Goal: Task Accomplishment & Management: Complete application form

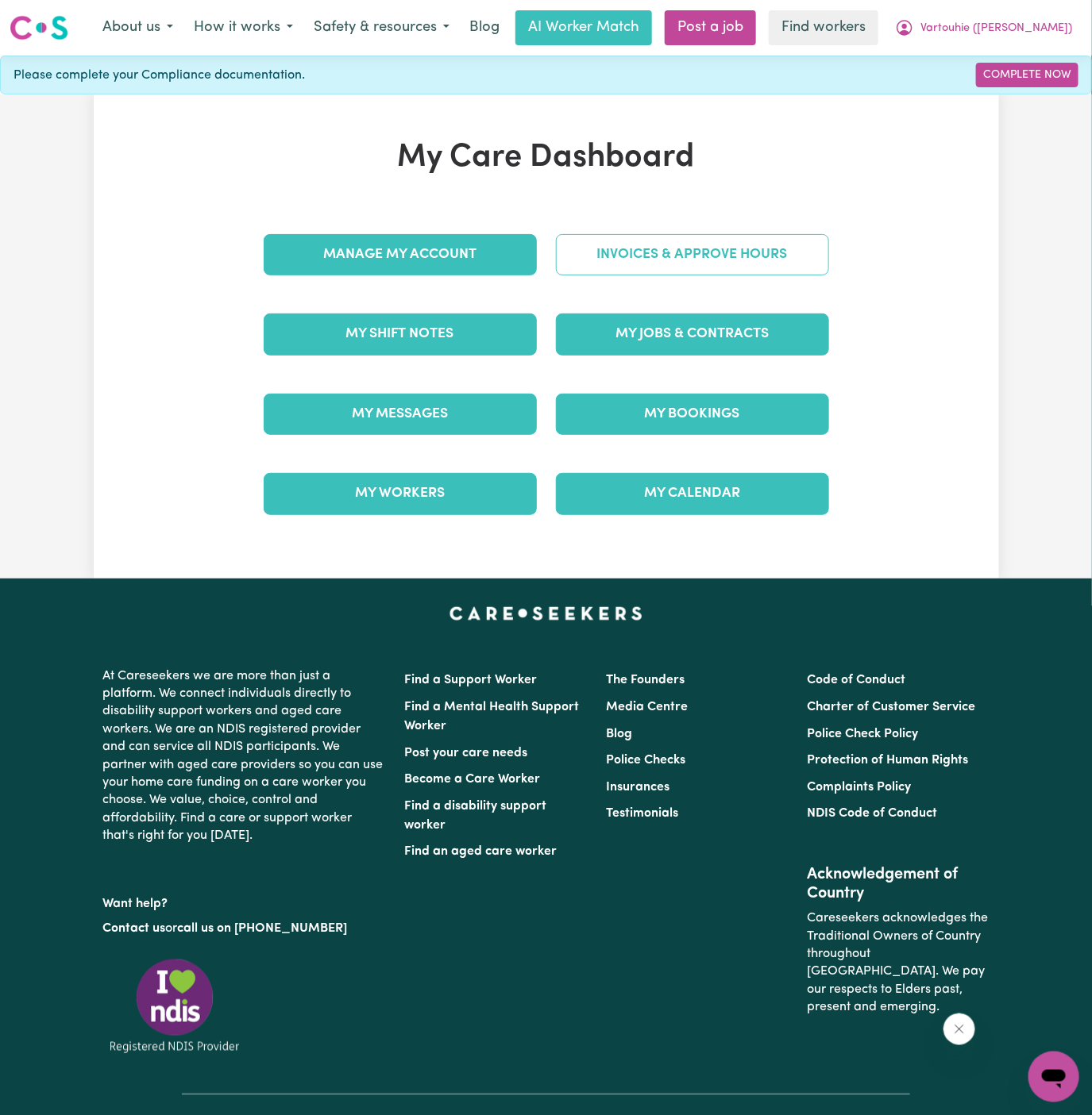
click at [687, 255] on link "Invoices & Approve Hours" at bounding box center [692, 254] width 273 height 42
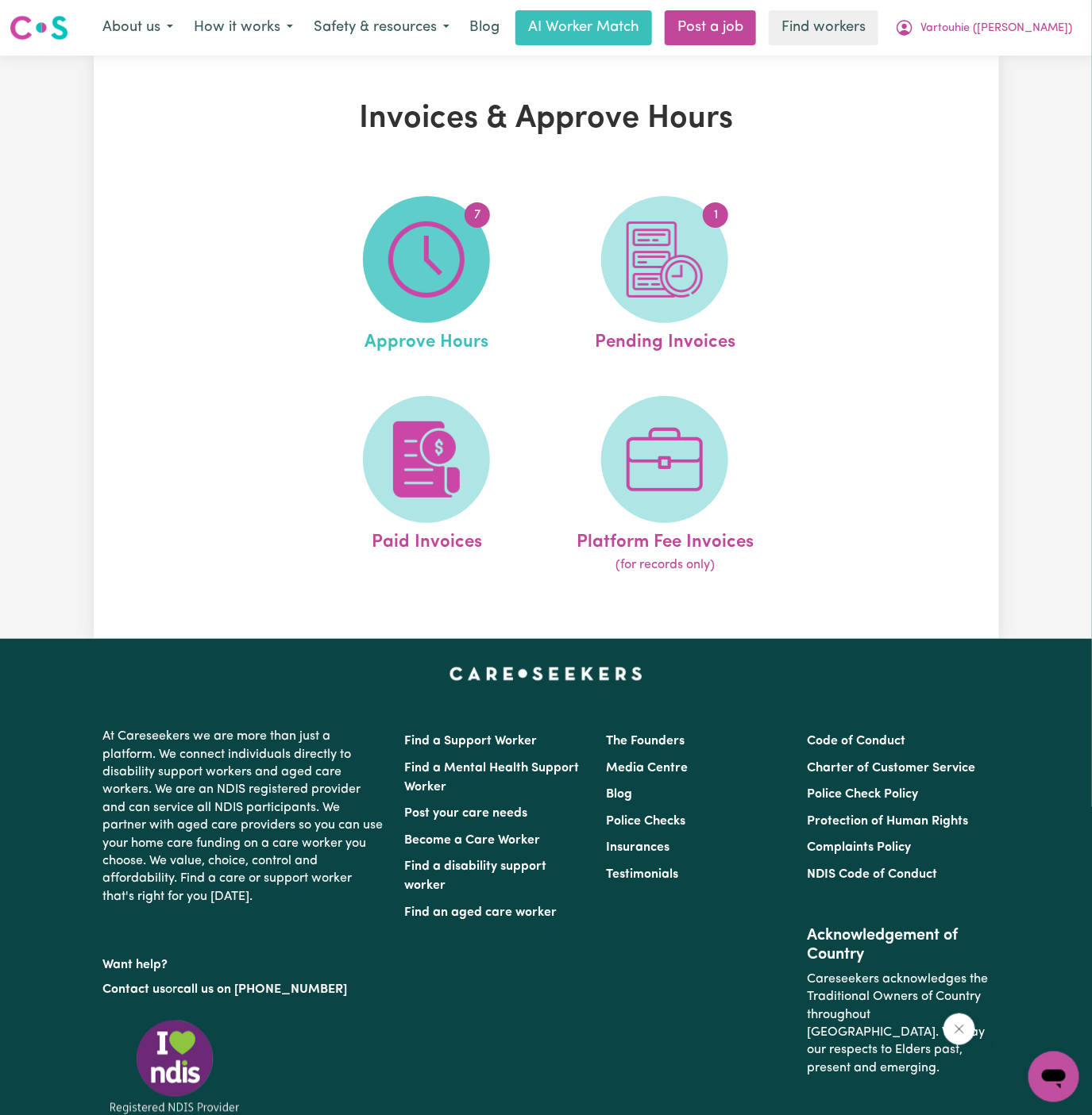
click at [440, 235] on img at bounding box center [427, 259] width 76 height 76
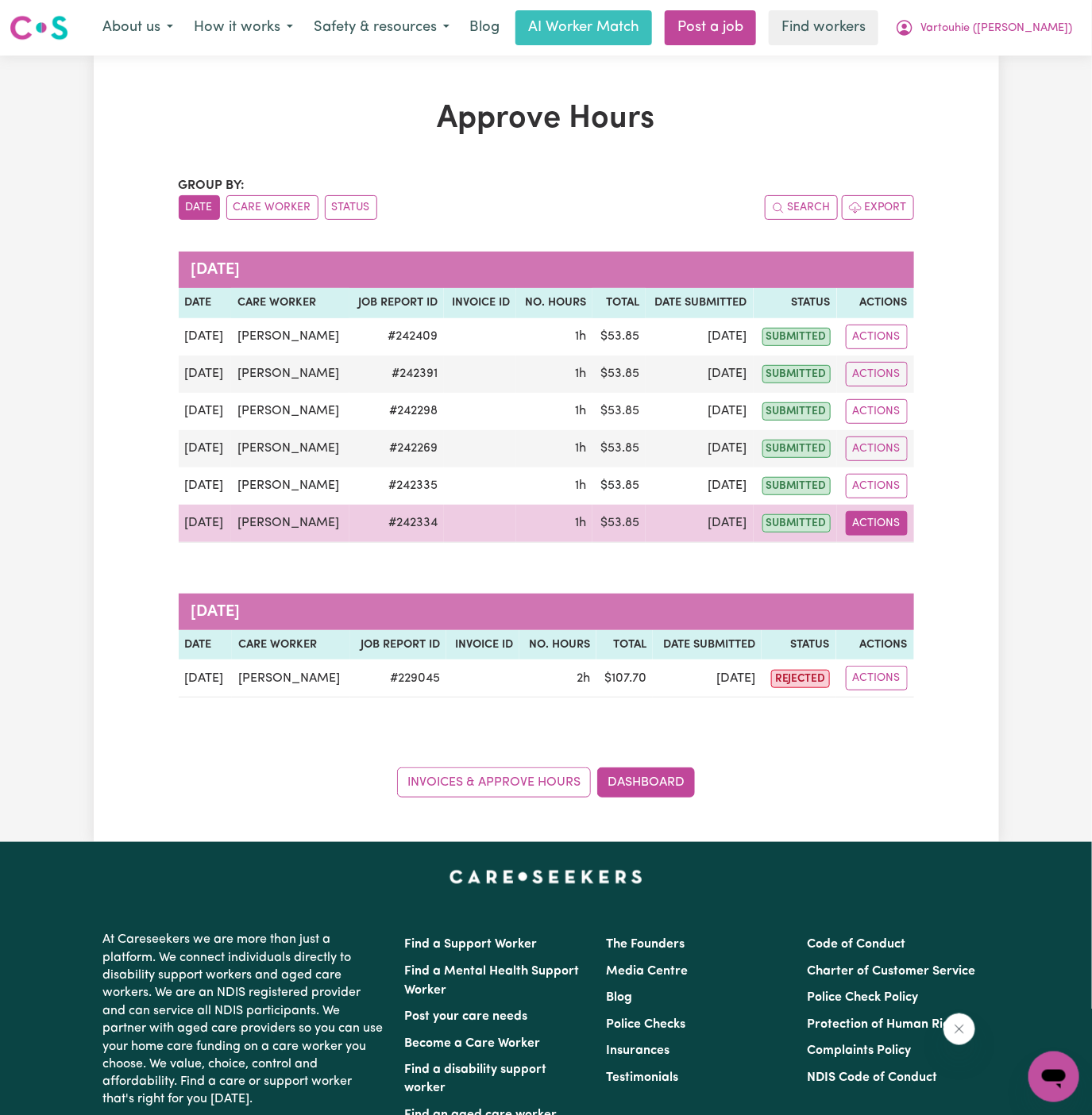
click at [881, 536] on button "Actions" at bounding box center [876, 523] width 62 height 25
click at [913, 576] on link "View Job Report" at bounding box center [912, 560] width 136 height 31
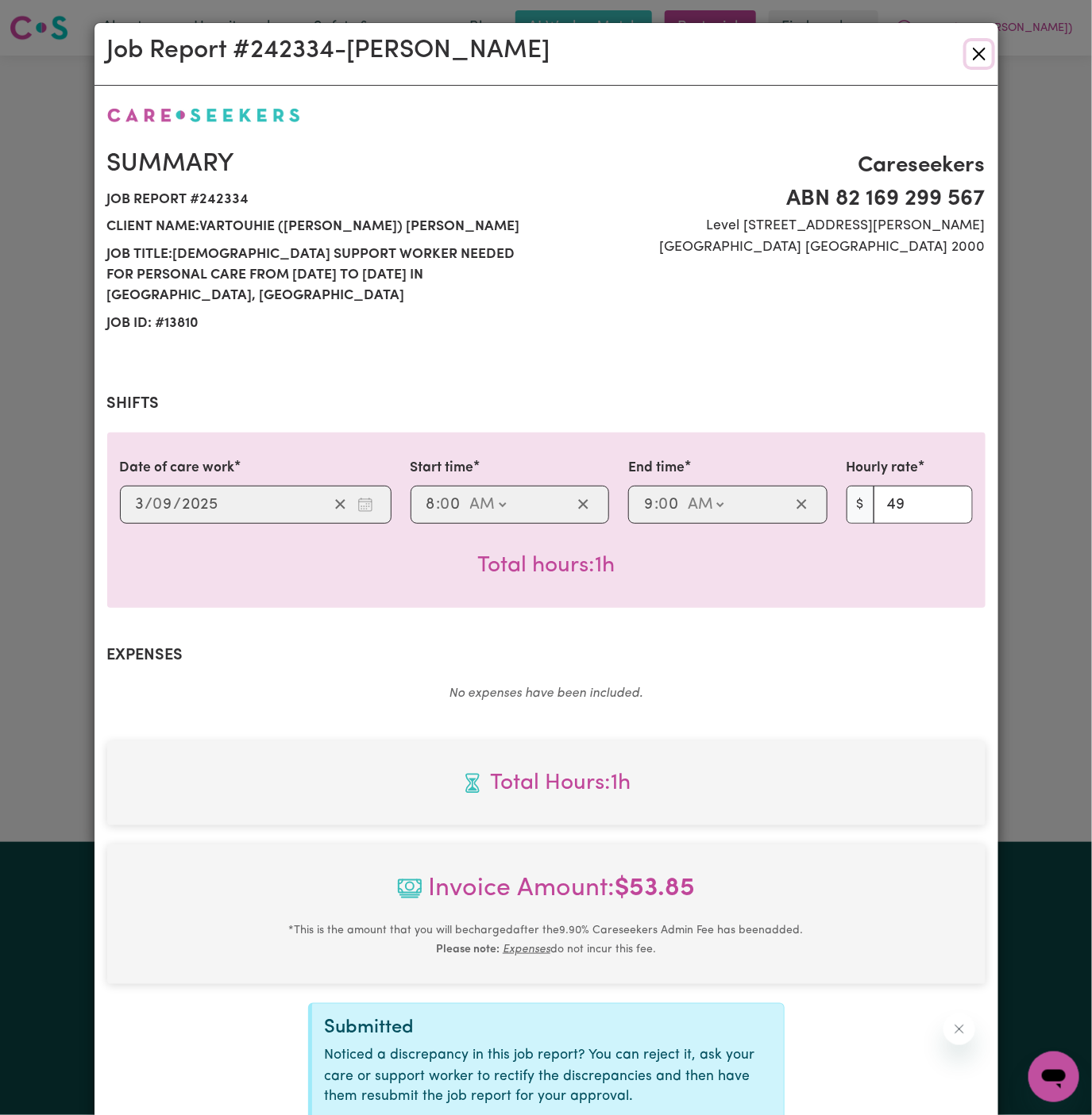
click at [986, 57] on button "Close" at bounding box center [978, 54] width 25 height 25
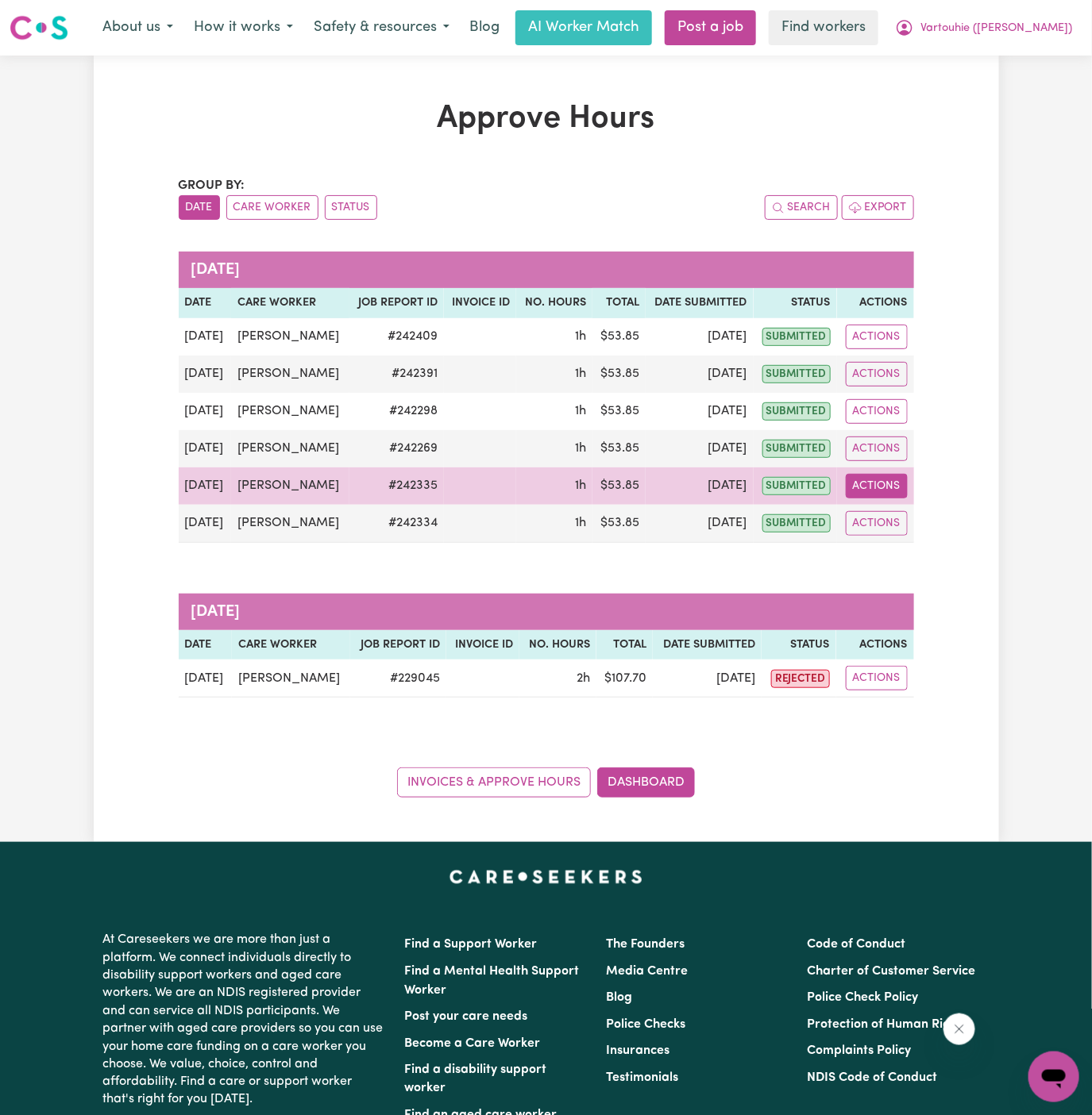
click at [878, 499] on button "Actions" at bounding box center [876, 486] width 62 height 25
click at [924, 539] on link "View Job Report" at bounding box center [912, 522] width 136 height 31
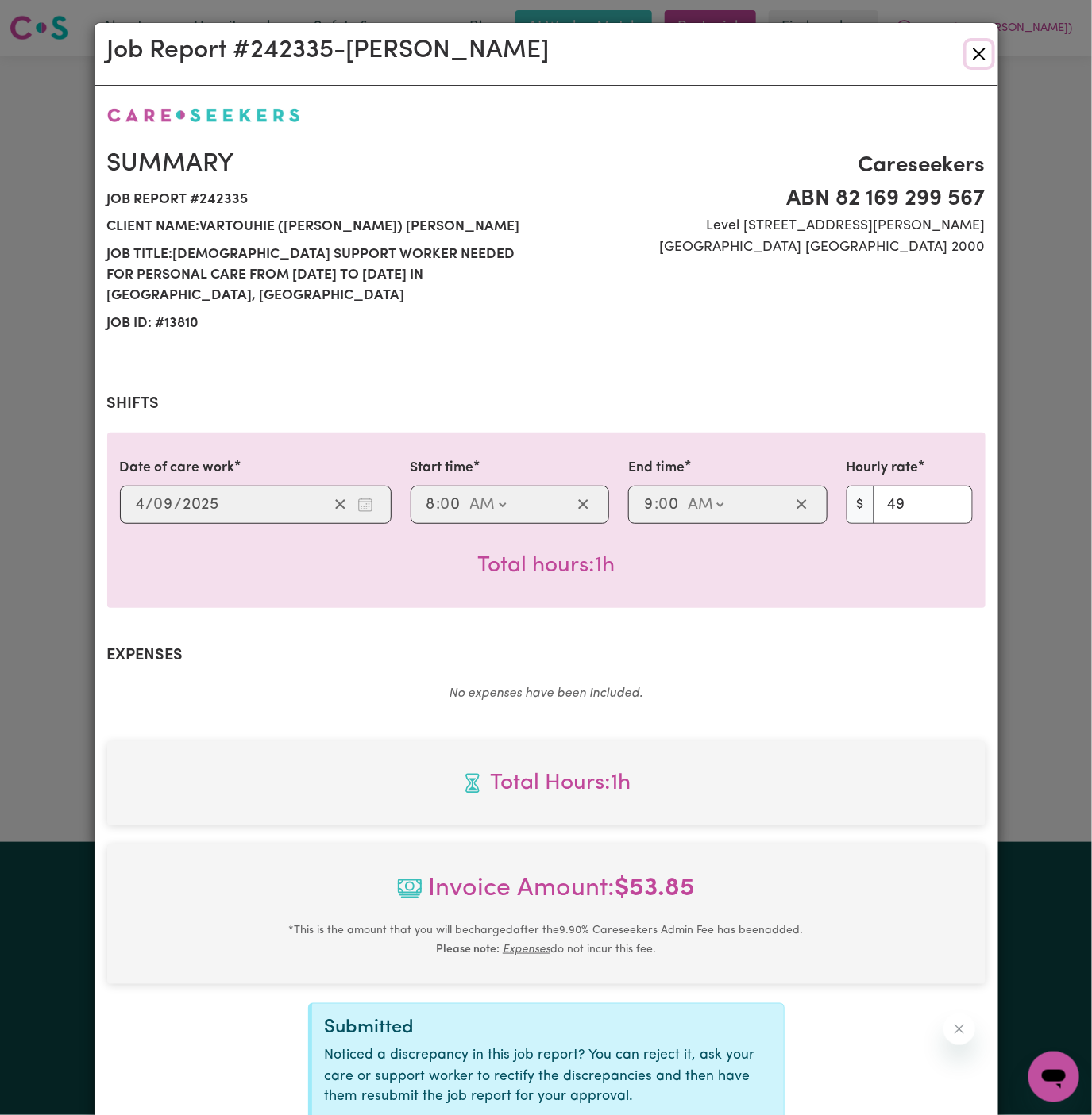
click at [978, 44] on button "Close" at bounding box center [978, 54] width 25 height 25
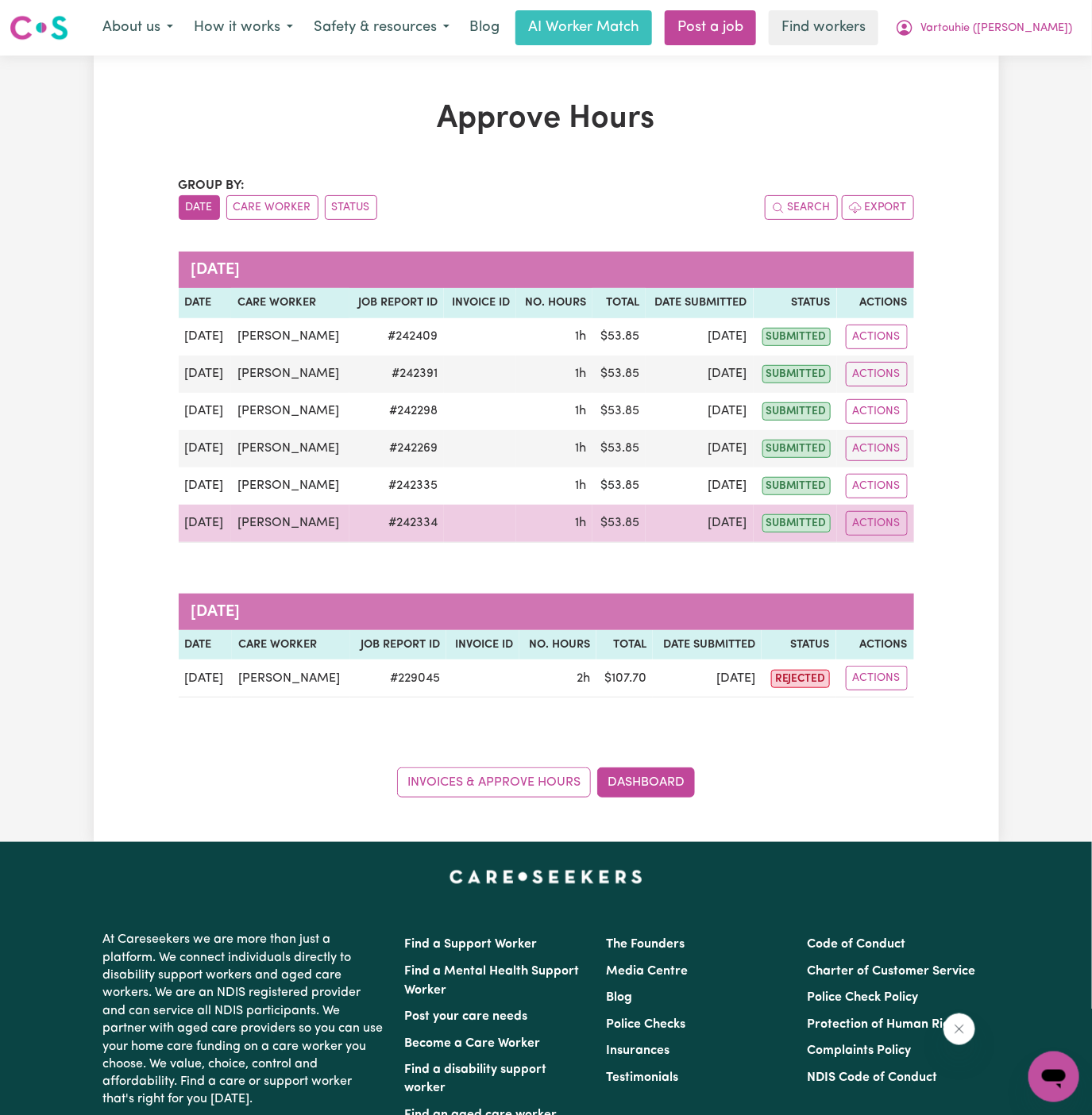
click at [429, 543] on td "# 242334" at bounding box center [396, 524] width 94 height 38
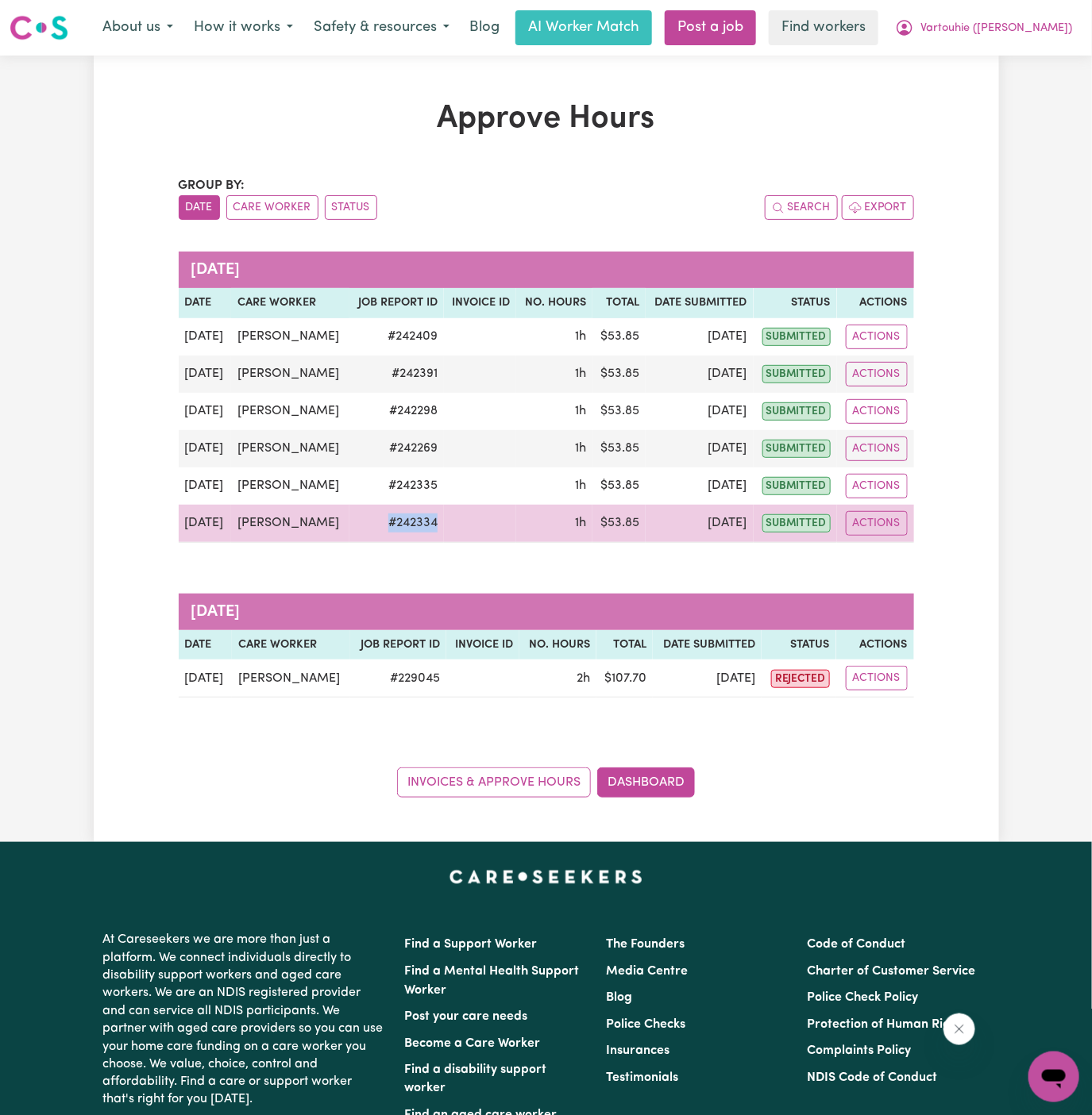
copy td "# 242334"
click at [440, 543] on td "# 242334" at bounding box center [396, 524] width 94 height 38
copy td "# 242334"
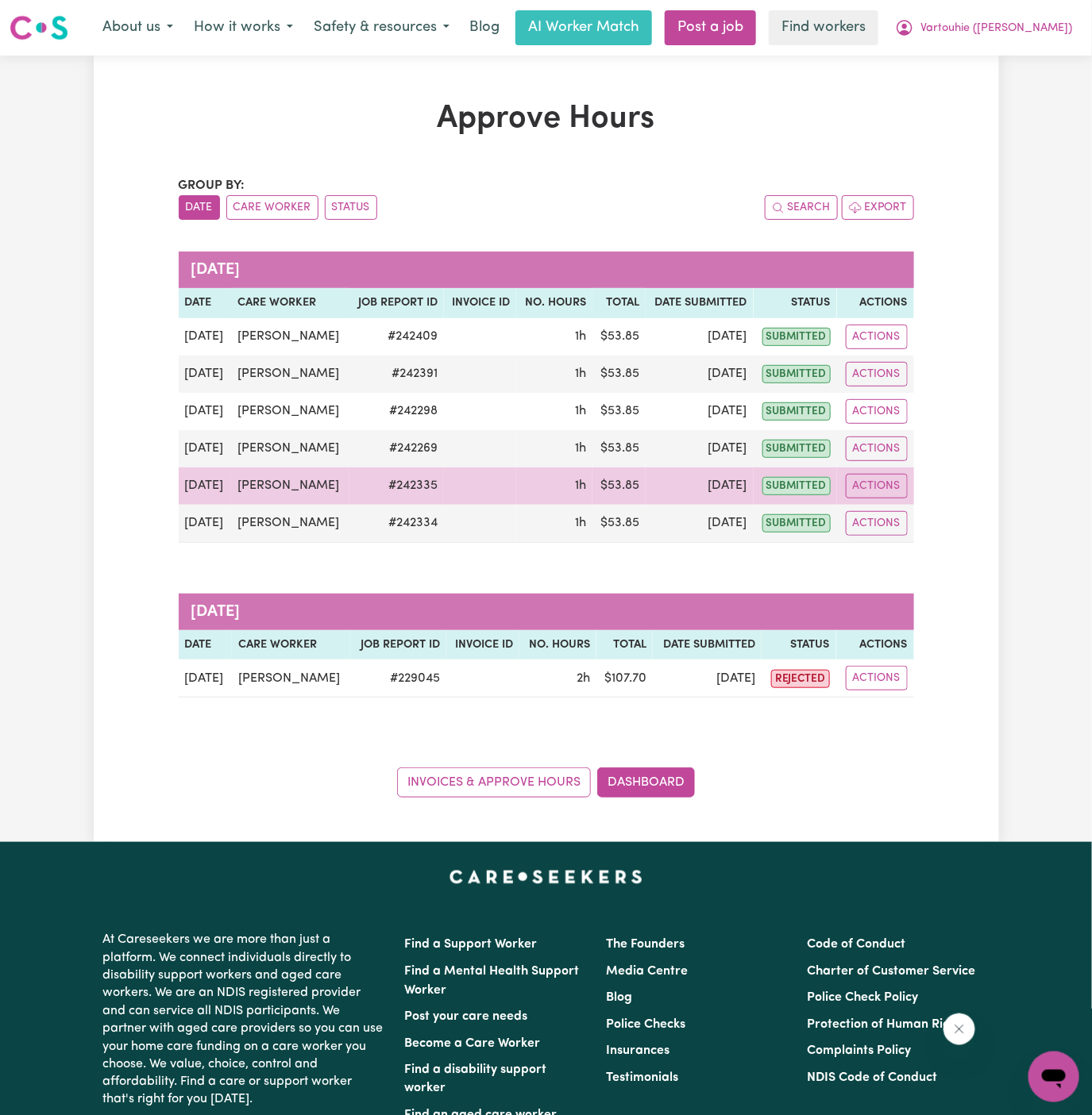
click at [441, 505] on td "# 242335" at bounding box center [396, 486] width 94 height 37
copy td "# 242335"
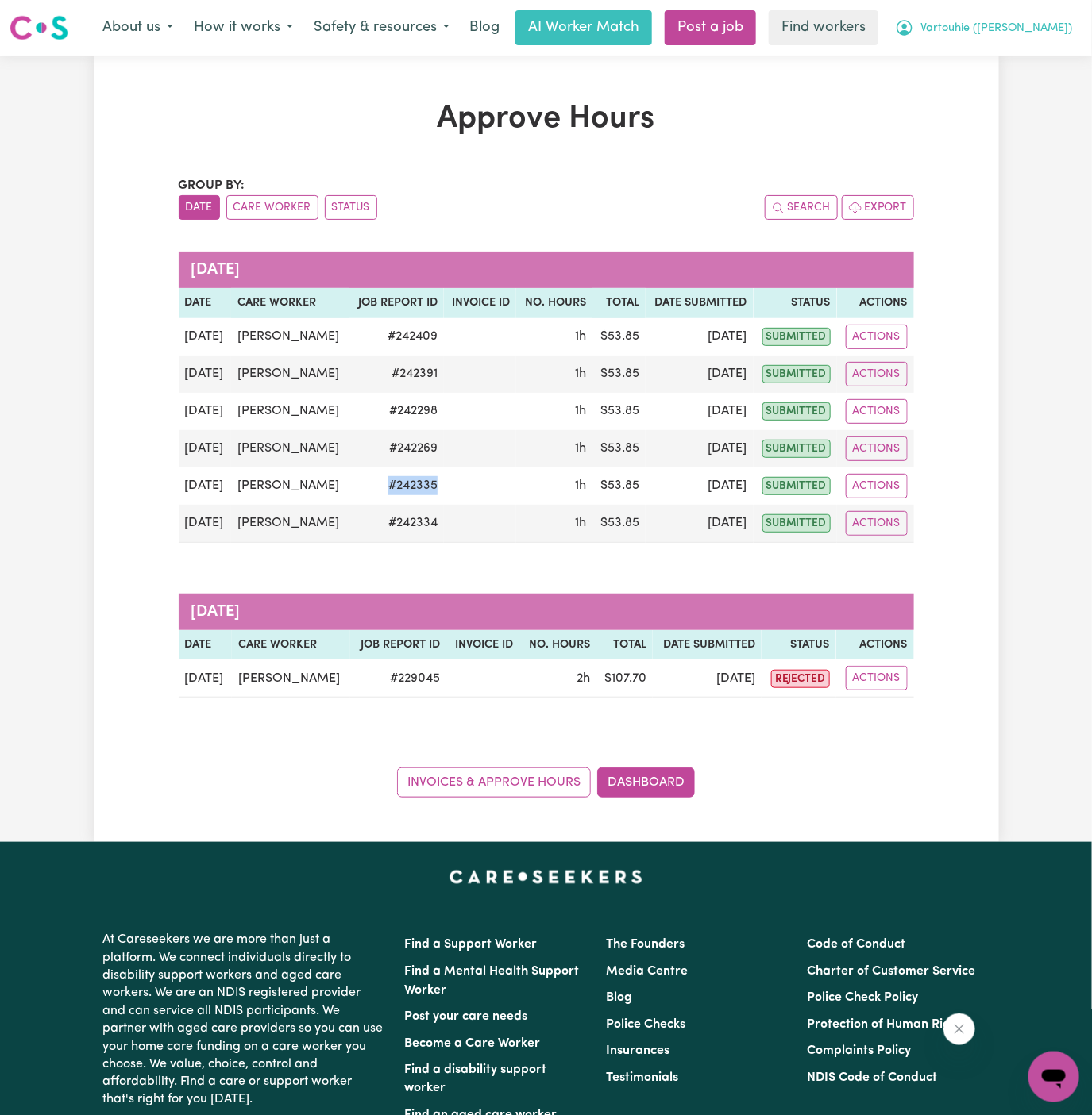
click at [1040, 25] on span "Vartouhie ([PERSON_NAME])" at bounding box center [996, 28] width 152 height 18
click at [1037, 58] on link "My Dashboard" at bounding box center [1019, 62] width 126 height 31
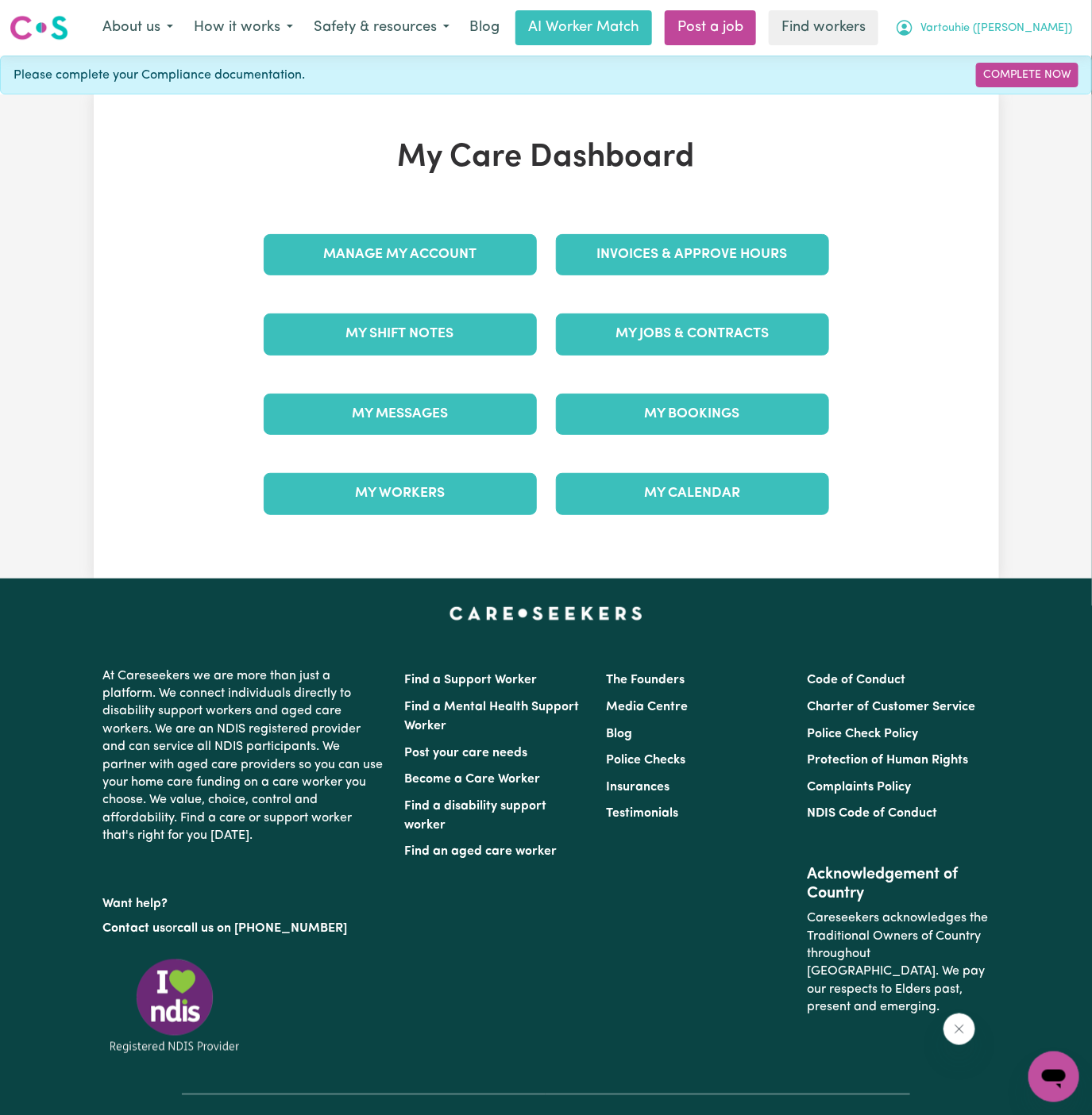
click at [1042, 31] on span "Vartouhie ([PERSON_NAME])" at bounding box center [996, 28] width 152 height 18
click at [1042, 89] on link "Logout" at bounding box center [1019, 91] width 126 height 31
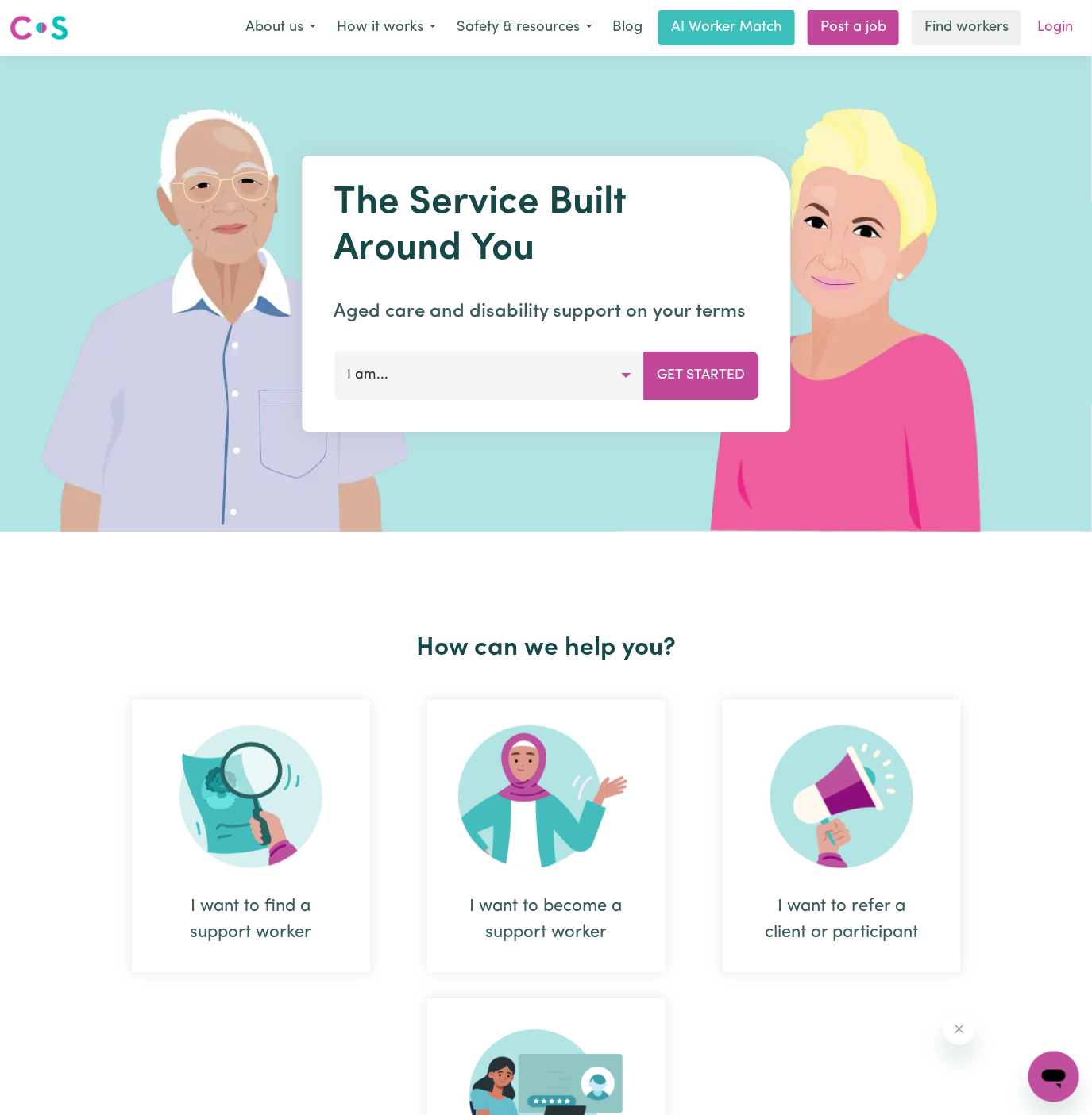
click at [1057, 23] on link "Login" at bounding box center [1054, 28] width 55 height 35
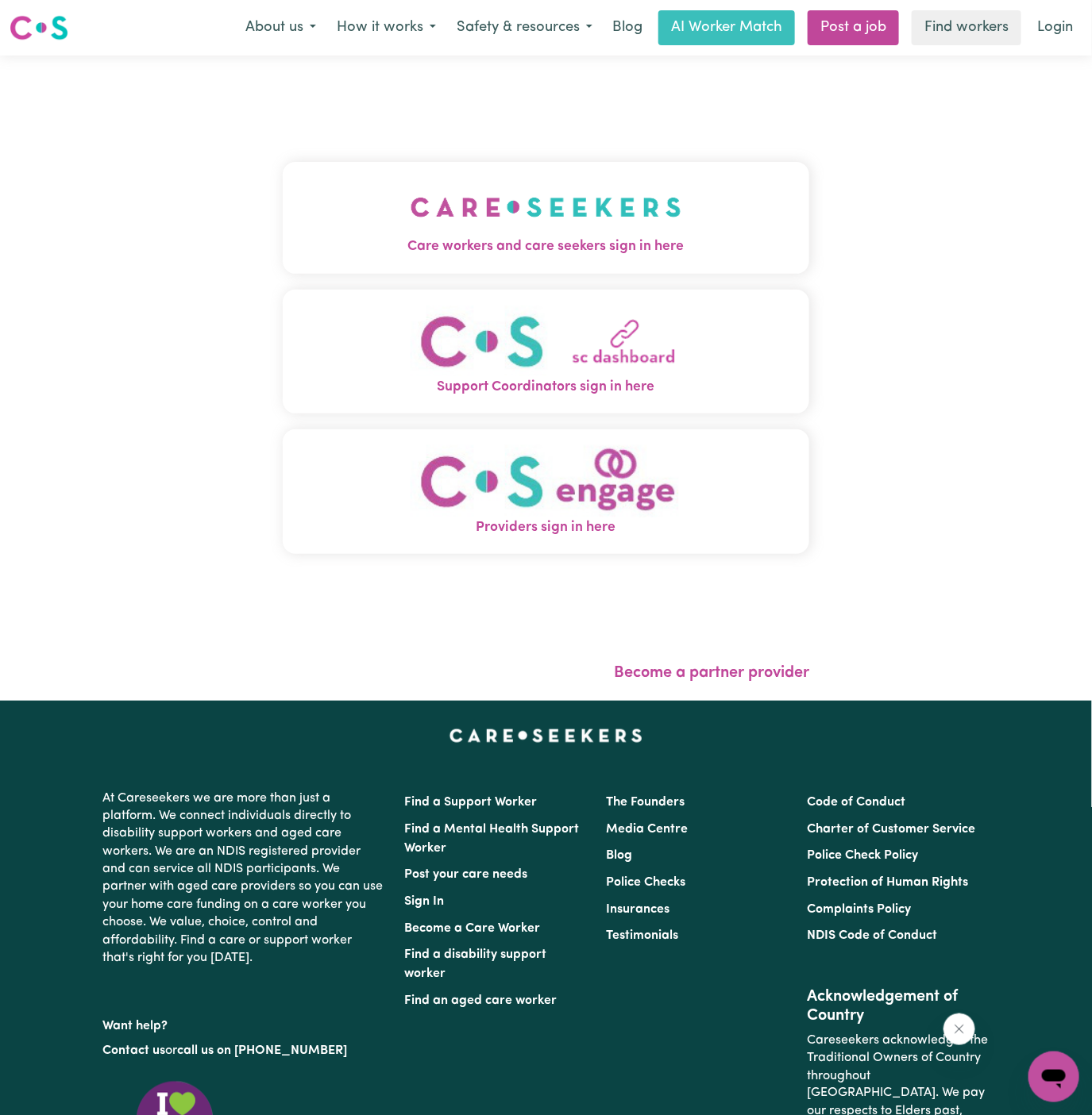
click at [569, 191] on img "Care workers and care seekers sign in here" at bounding box center [546, 206] width 271 height 58
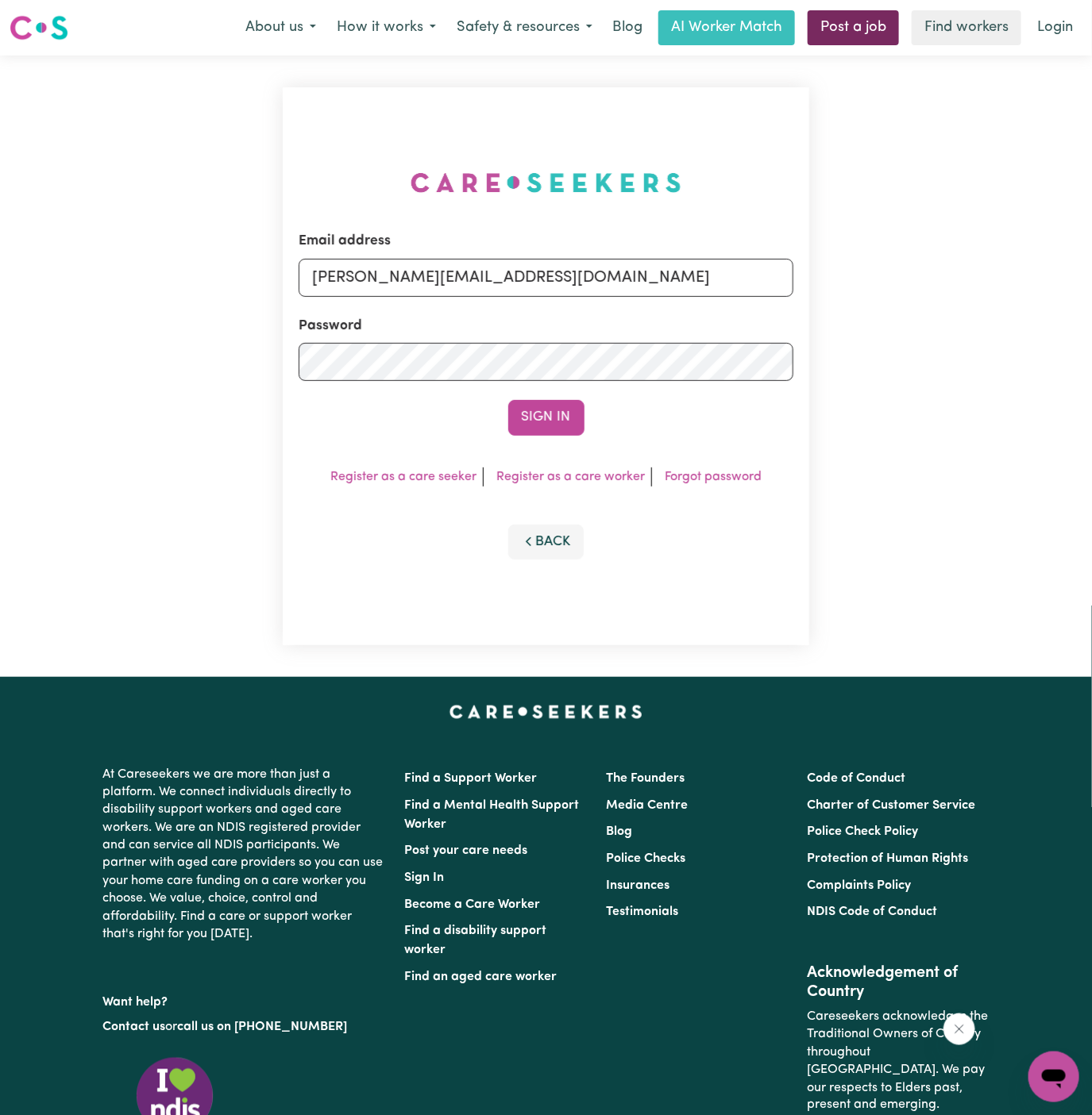
click at [833, 43] on link "Post a job" at bounding box center [852, 28] width 92 height 35
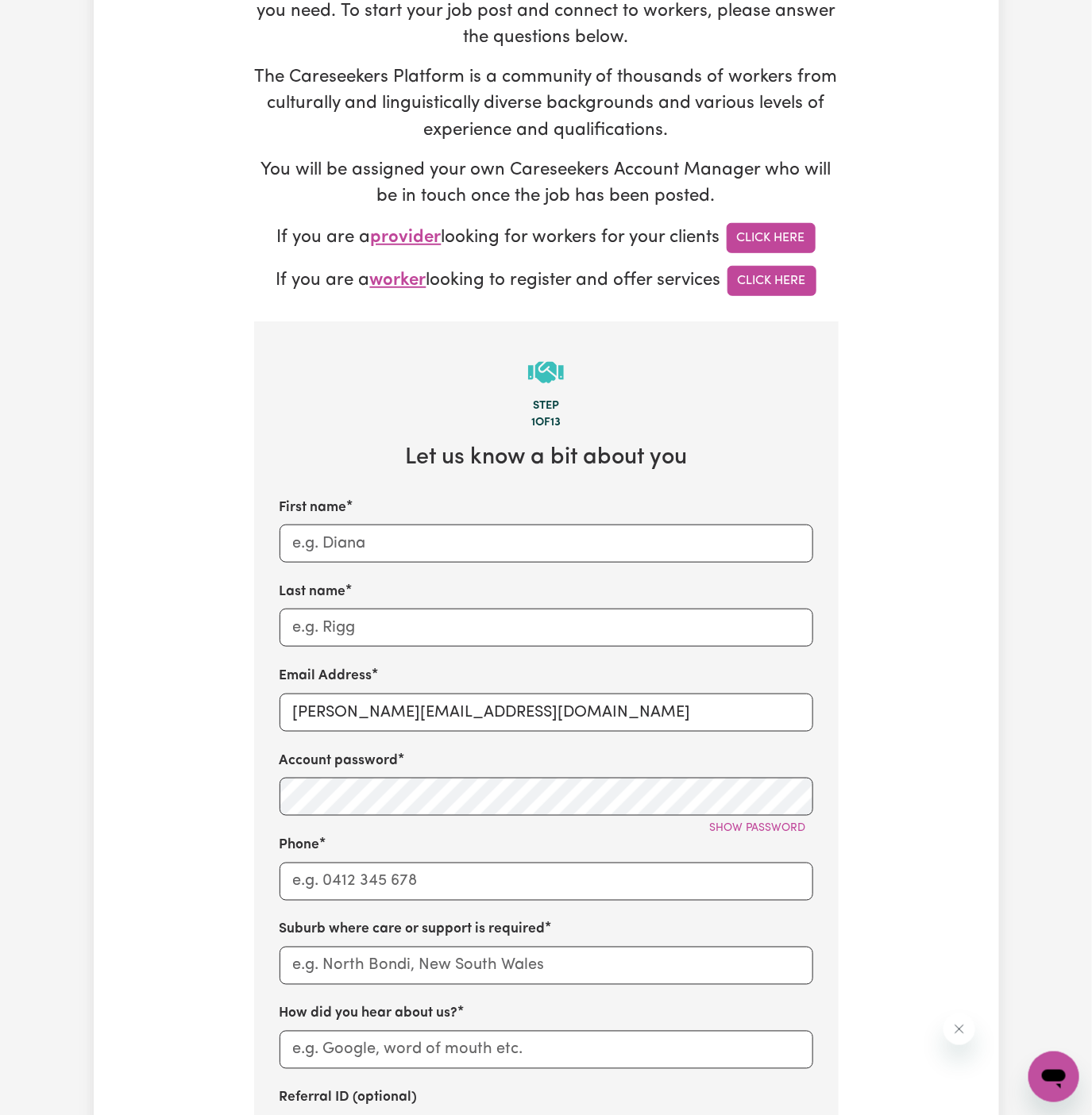
scroll to position [275, 0]
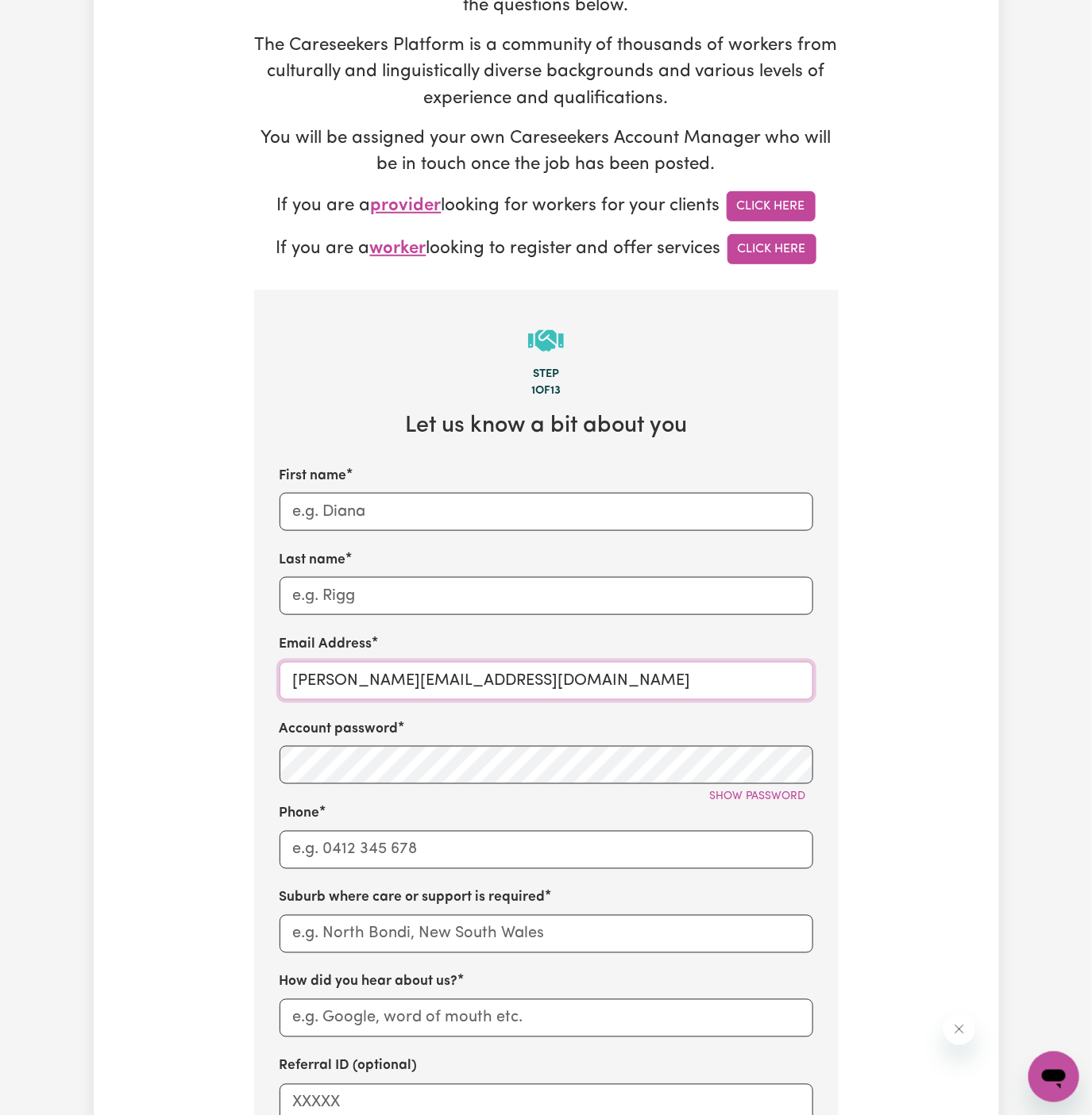
drag, startPoint x: 332, startPoint y: 677, endPoint x: 664, endPoint y: 678, distance: 332.0
click at [664, 678] on input "[PERSON_NAME][EMAIL_ADDRESS][DOMAIN_NAME]" at bounding box center [546, 680] width 534 height 38
paste input "Australia Partners In Support"
click at [664, 678] on input "[PERSON_NAME][EMAIL_ADDRESS][DOMAIN_NAME]" at bounding box center [546, 680] width 534 height 38
click at [764, 792] on span "Show password" at bounding box center [758, 796] width 96 height 12
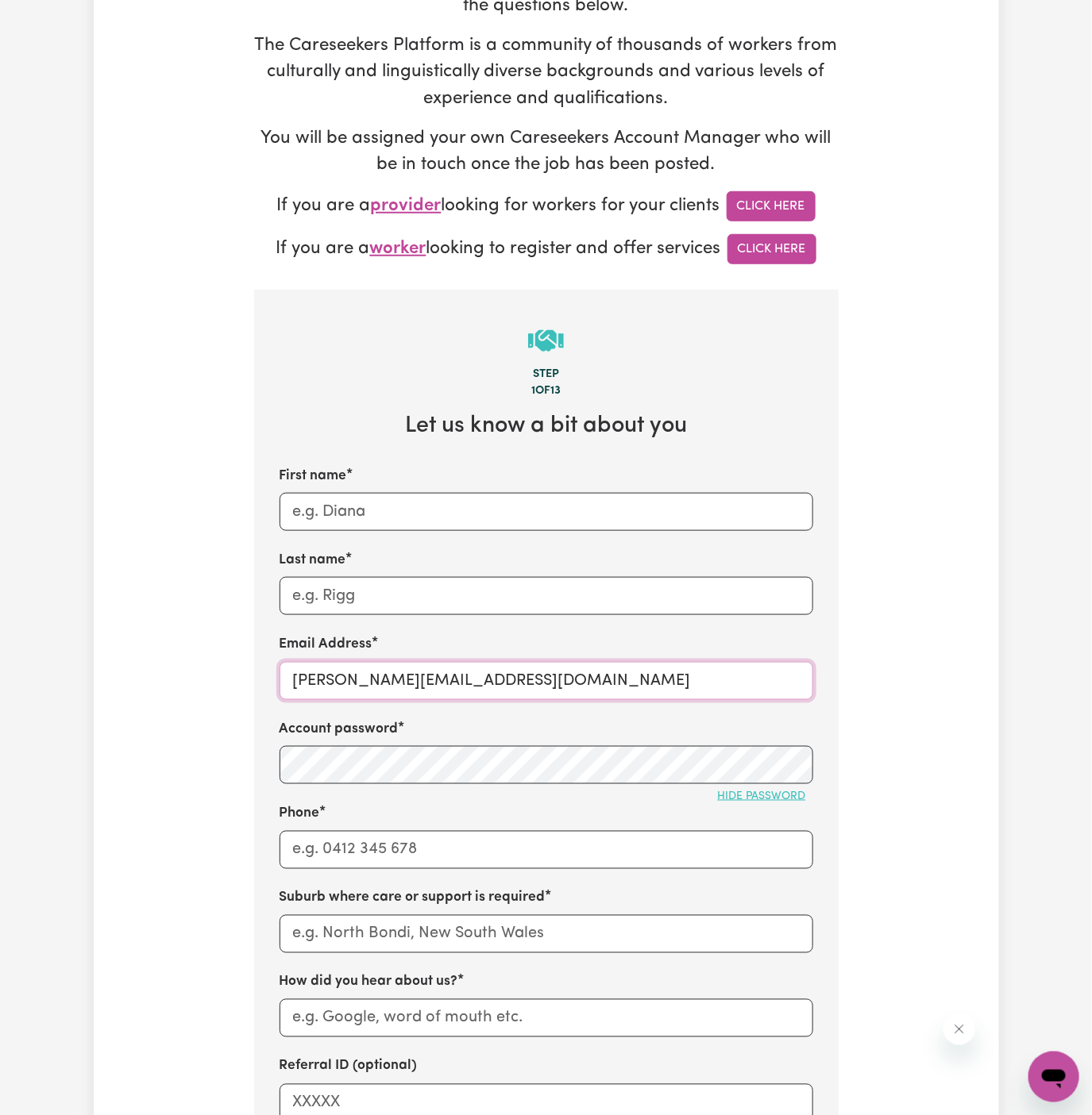
click at [537, 698] on input "[PERSON_NAME][EMAIL_ADDRESS][DOMAIN_NAME]" at bounding box center [546, 680] width 534 height 38
click at [515, 685] on input "[PERSON_NAME][EMAIL_ADDRESS][DOMAIN_NAME]" at bounding box center [546, 680] width 534 height 38
paste input "ClientMacquarieParkAPS"
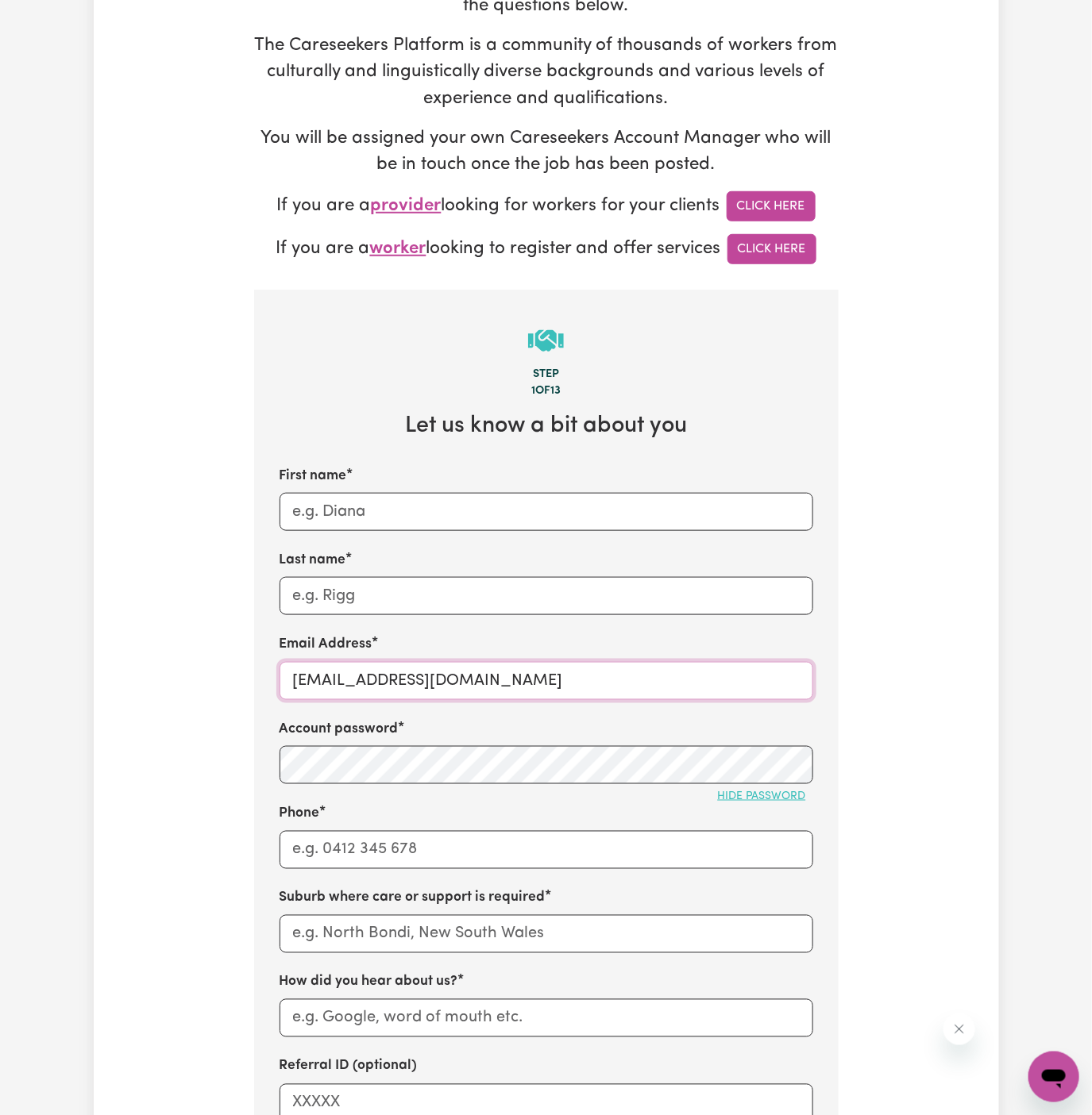
type input "[EMAIL_ADDRESS][DOMAIN_NAME]"
click at [422, 589] on input "Last name" at bounding box center [546, 596] width 534 height 38
click at [376, 670] on input "[EMAIL_ADDRESS][DOMAIN_NAME]" at bounding box center [546, 680] width 534 height 38
click at [381, 671] on input "[EMAIL_ADDRESS][DOMAIN_NAME]" at bounding box center [546, 680] width 534 height 38
drag, startPoint x: 453, startPoint y: 675, endPoint x: 167, endPoint y: 683, distance: 286.1
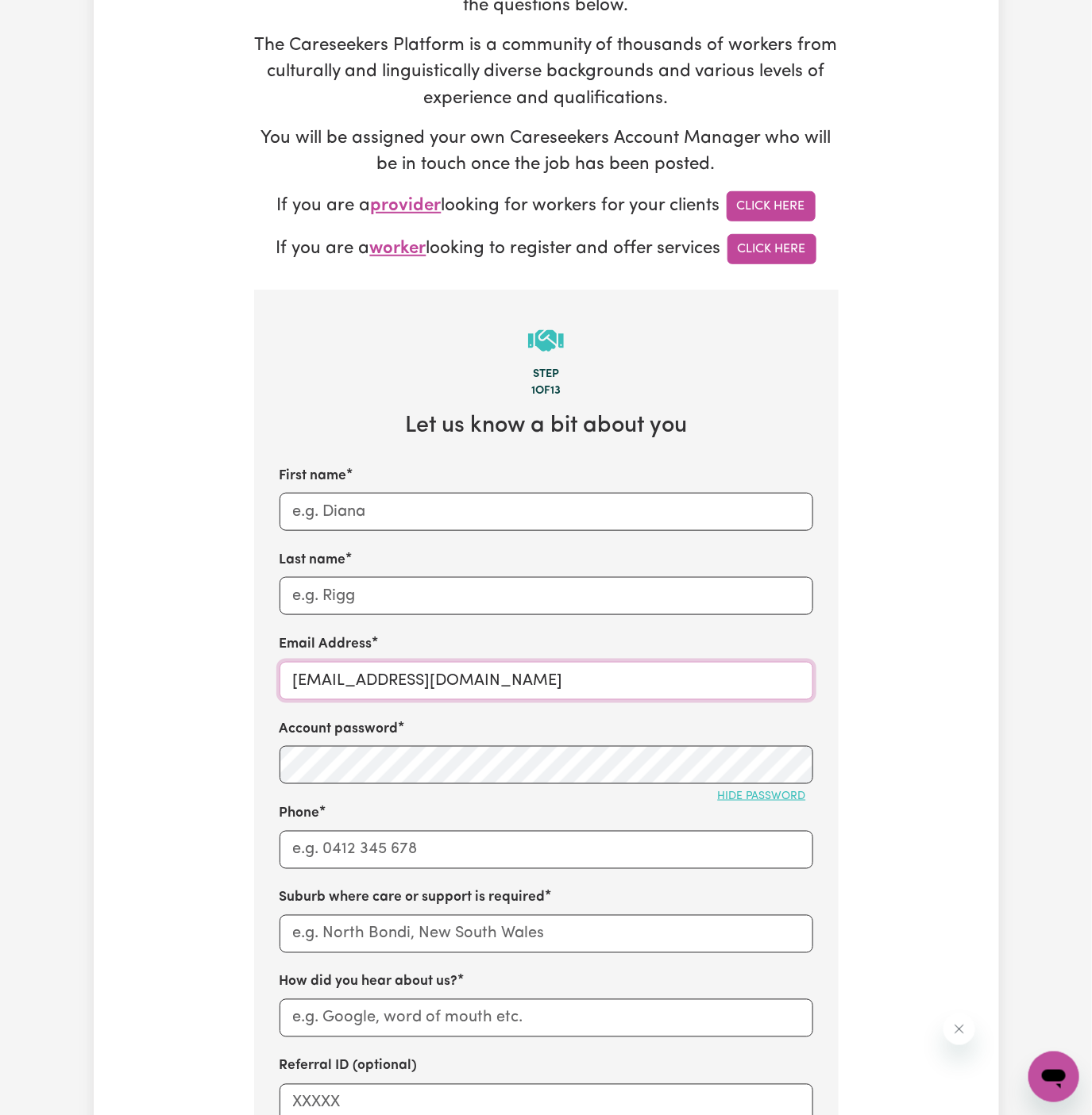
click at [167, 683] on div "Tell us your care and support requirements Welcome to Careseekers. We are excit…" at bounding box center [546, 684] width 905 height 1717
click at [463, 671] on input "[EMAIL_ADDRESS][DOMAIN_NAME]" at bounding box center [546, 680] width 534 height 38
drag, startPoint x: 447, startPoint y: 677, endPoint x: 259, endPoint y: 677, distance: 188.0
click at [259, 677] on section "Step 1 of 13 Let us know a bit about you First name Last name Email Address [EM…" at bounding box center [546, 886] width 584 height 1193
click at [361, 511] on input "First name" at bounding box center [546, 512] width 534 height 38
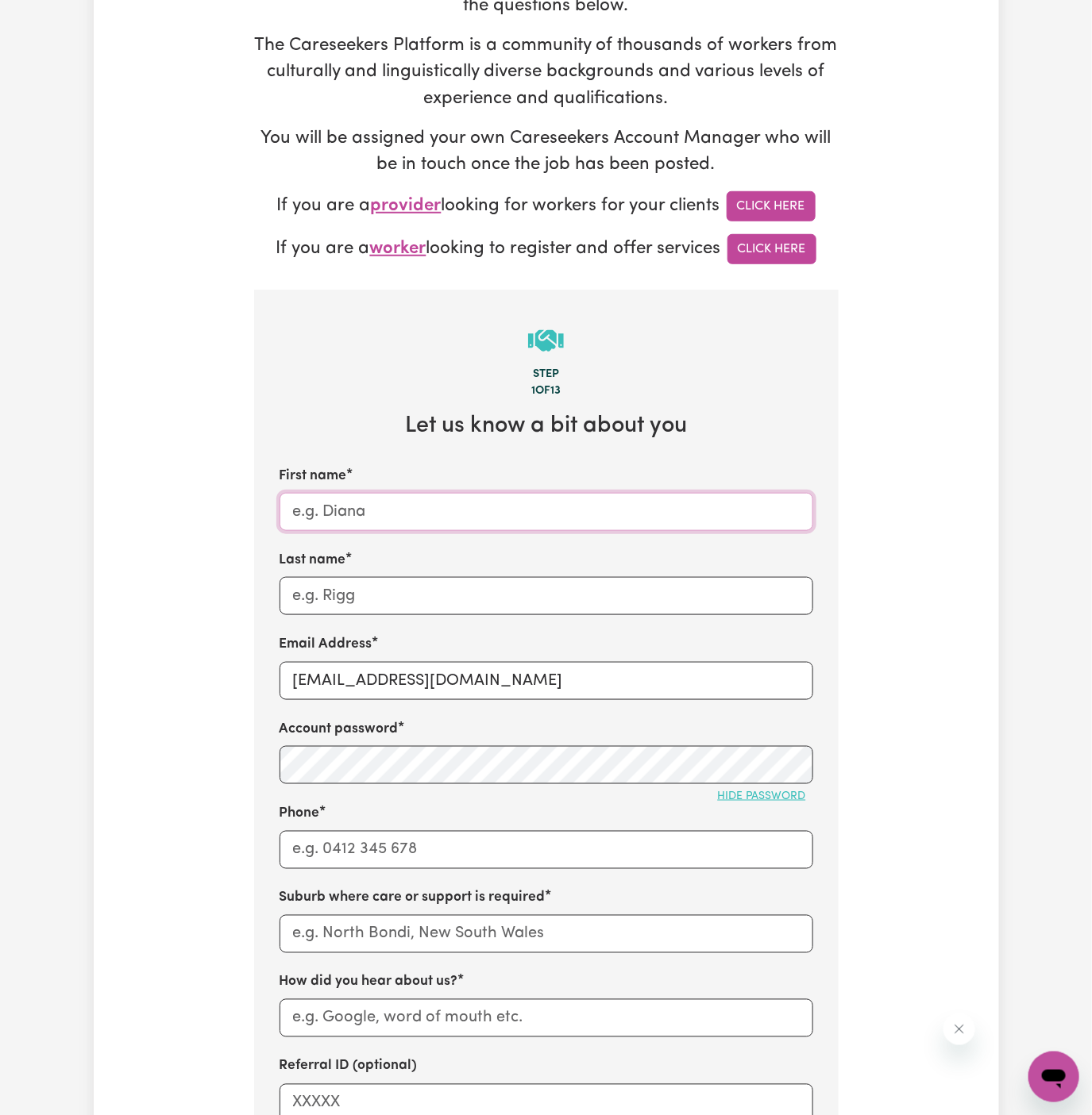
paste input "ClientMacquariePark"
click at [332, 505] on input "ClientMacquariePark" at bounding box center [546, 512] width 534 height 38
click at [417, 502] on input "Client MacquariePark" at bounding box center [546, 512] width 534 height 38
type input "Client [GEOGRAPHIC_DATA]"
click at [429, 578] on input "Last name" at bounding box center [546, 596] width 534 height 38
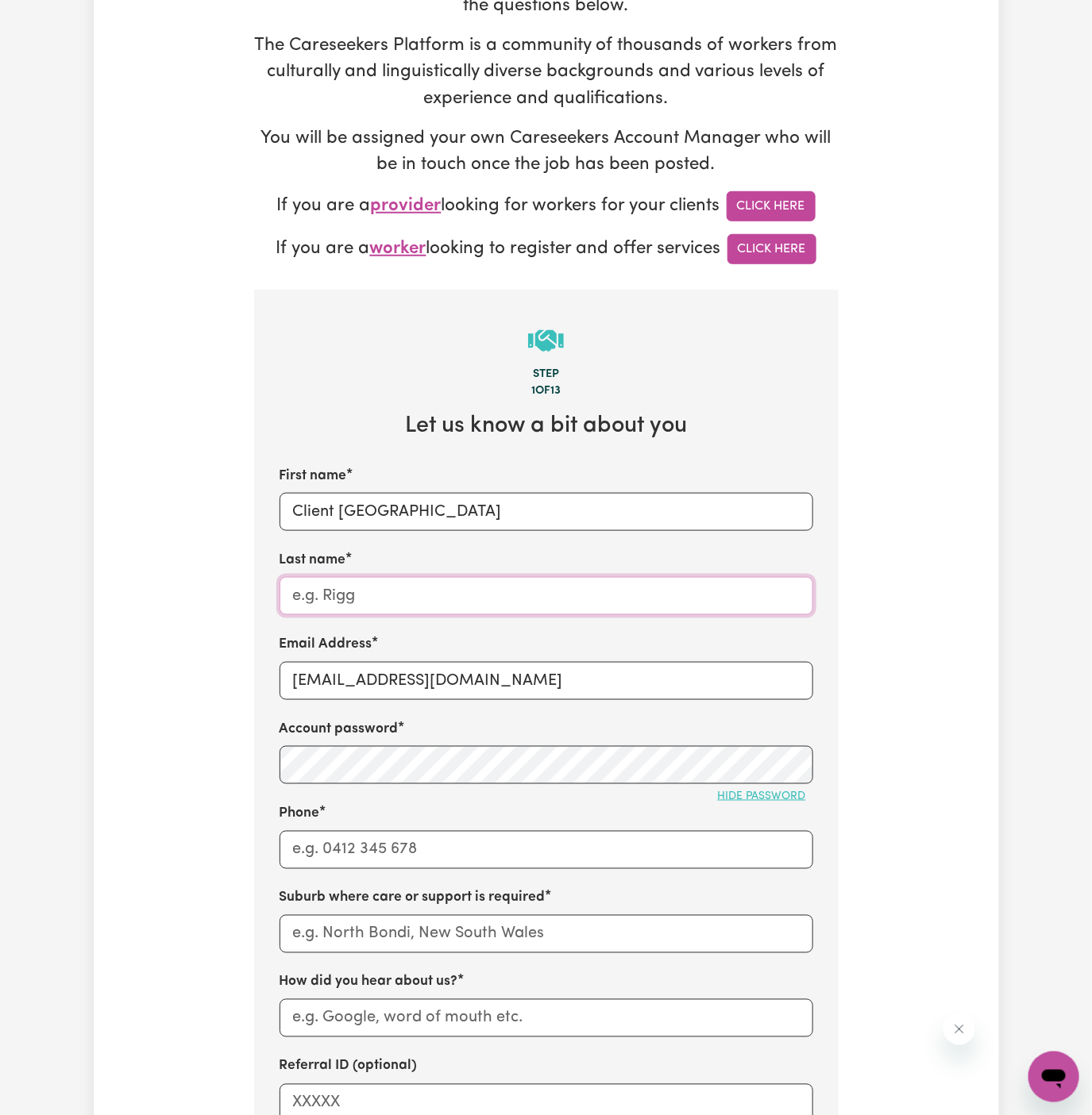
click at [390, 597] on input "Last name" at bounding box center [546, 596] width 534 height 38
paste input "Australia Partners In Support"
type input "Australia Partners In Support"
click at [493, 705] on div "First name Client [GEOGRAPHIC_DATA] Last name Australia Partners In Support Ema…" at bounding box center [546, 794] width 534 height 656
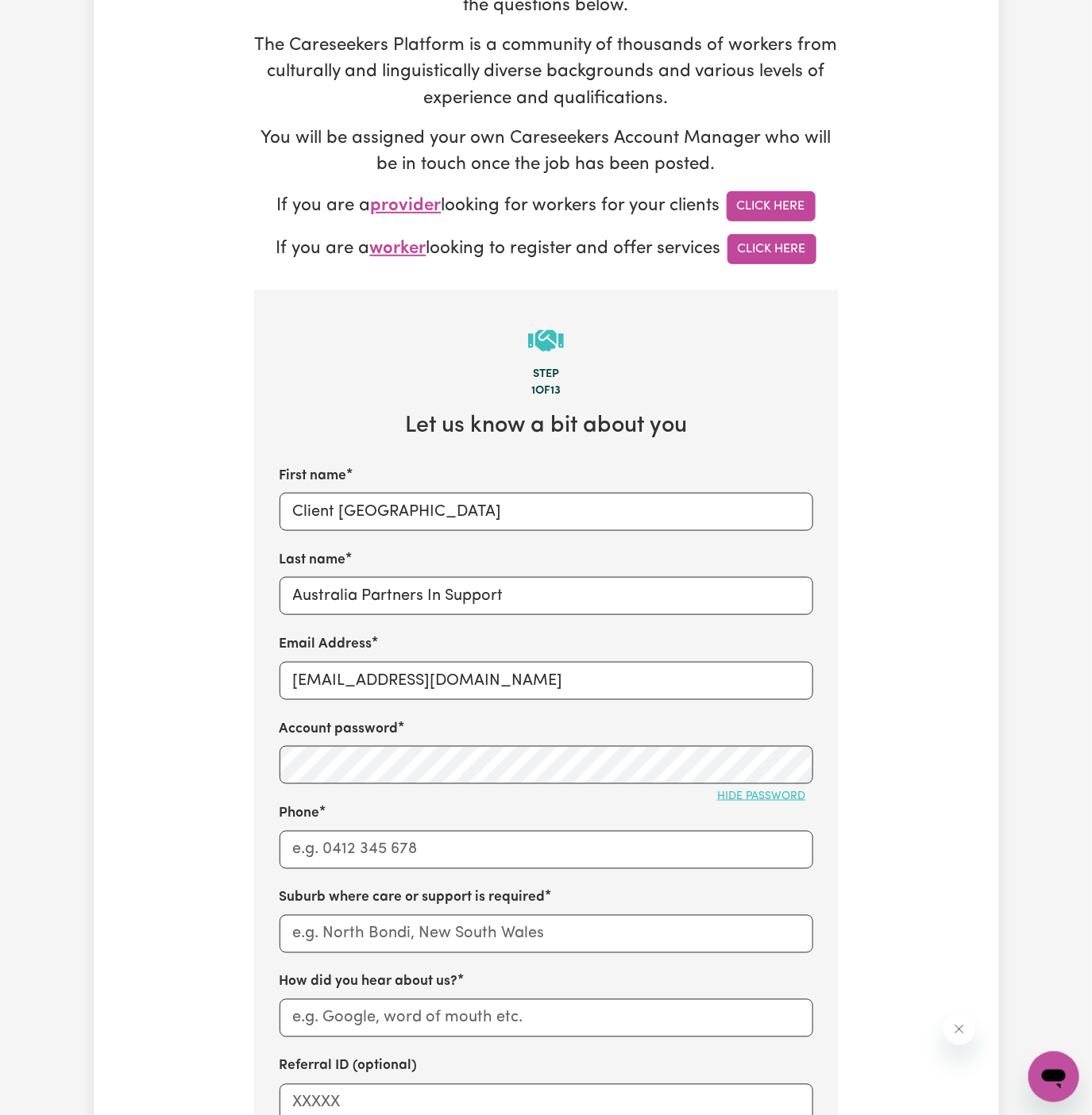
click at [482, 878] on div "First name Client [GEOGRAPHIC_DATA] Last name Australia Partners In Support Ema…" at bounding box center [546, 794] width 534 height 656
click at [489, 856] on input "Phone" at bounding box center [546, 849] width 534 height 38
type input "1300765465"
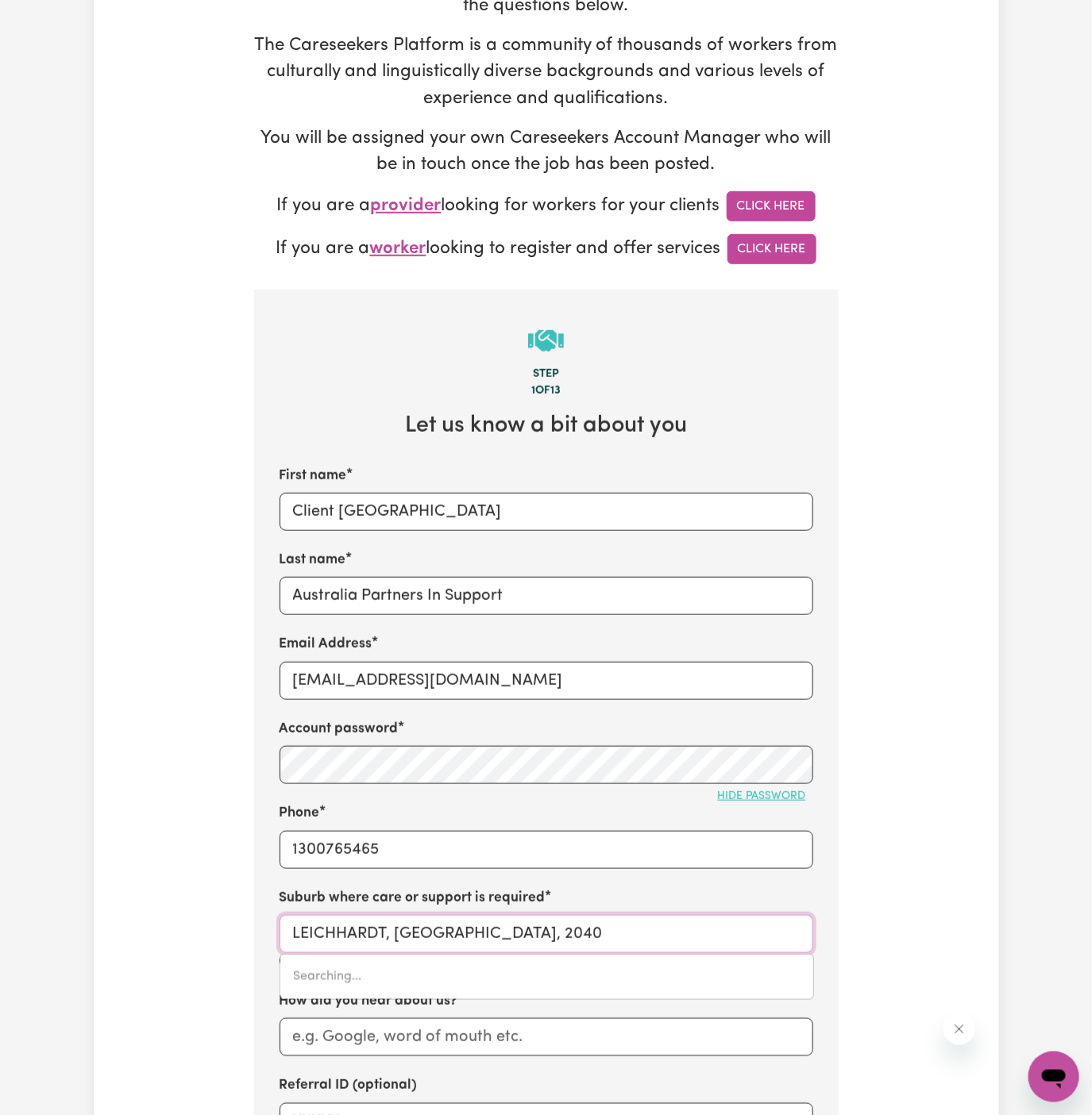
click at [514, 923] on input "LEICHHARDT, [GEOGRAPHIC_DATA], 2040" at bounding box center [546, 934] width 534 height 38
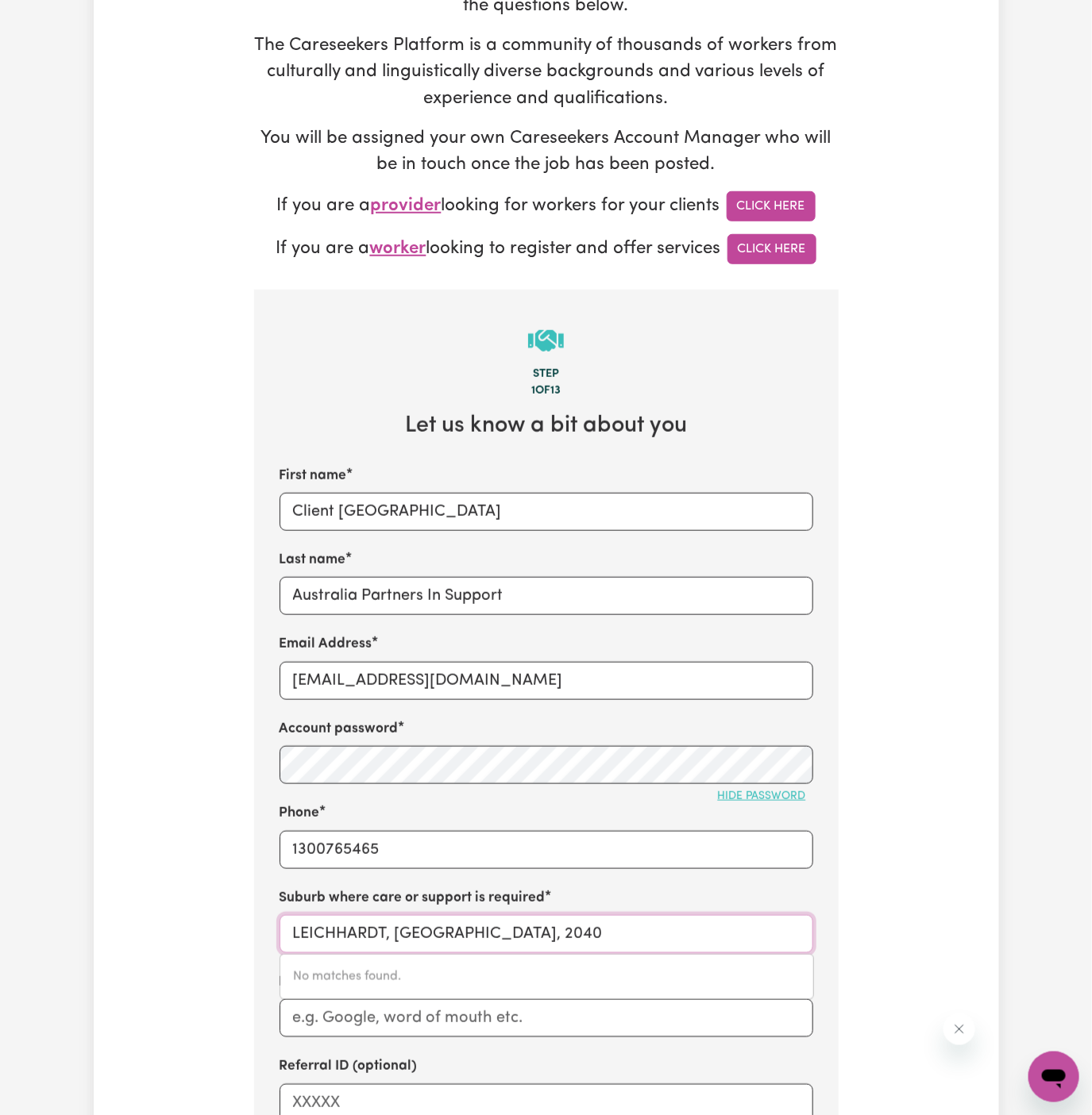
click at [630, 925] on input "LEICHHARDT, [GEOGRAPHIC_DATA], 2040" at bounding box center [546, 934] width 534 height 38
paste input "[GEOGRAPHIC_DATA],"
type input "[GEOGRAPHIC_DATA]"
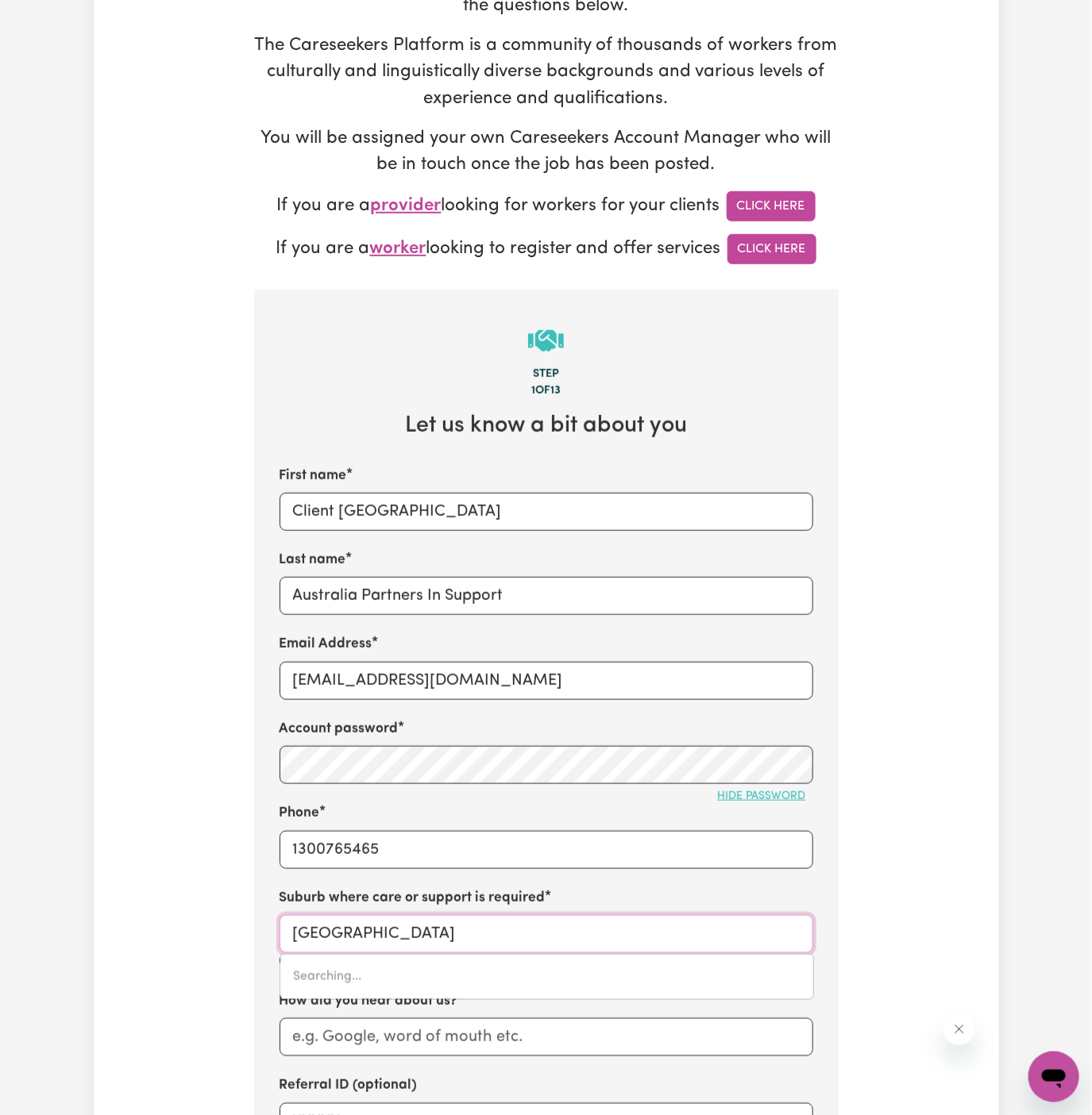
type input "[GEOGRAPHIC_DATA], [GEOGRAPHIC_DATA], 2113"
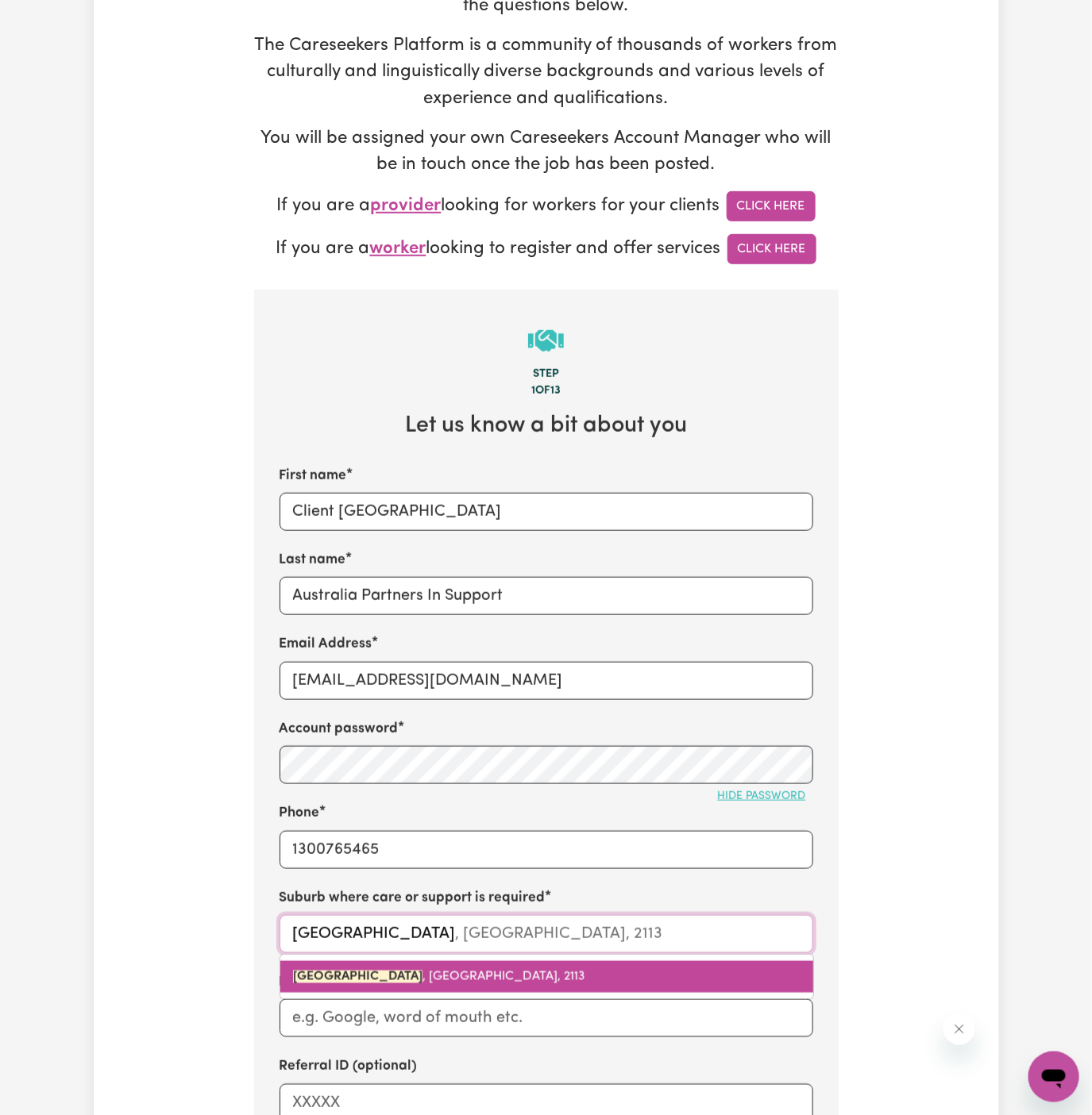
click at [497, 975] on span "[GEOGRAPHIC_DATA] , [GEOGRAPHIC_DATA], 2113" at bounding box center [440, 977] width 292 height 13
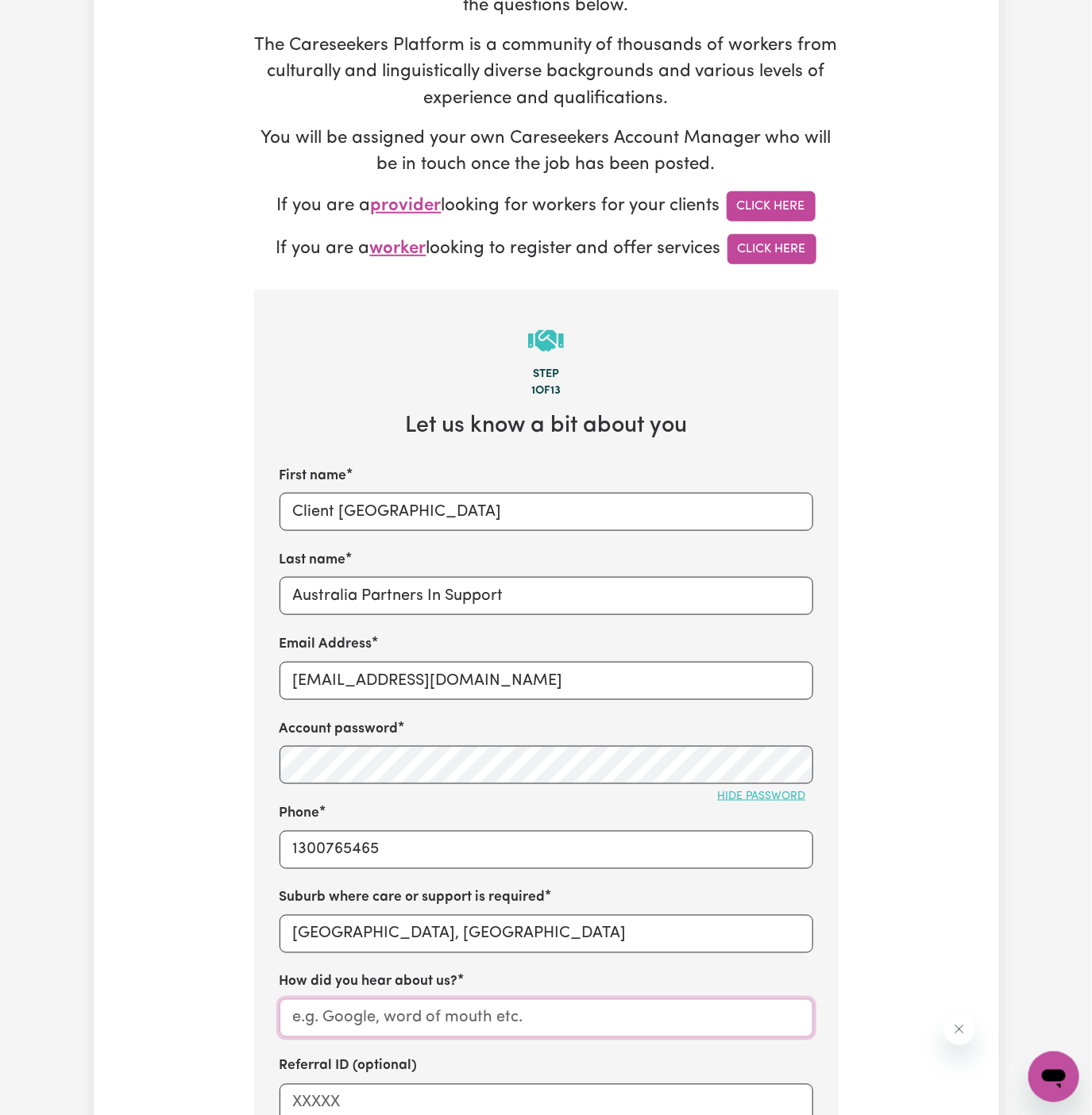
click at [474, 1008] on input "How did you hear about us?" at bounding box center [546, 1018] width 534 height 38
click at [426, 592] on input "Australia Partners In Support" at bounding box center [546, 596] width 534 height 38
click at [428, 1016] on input "How did you hear about us?" at bounding box center [546, 1018] width 534 height 38
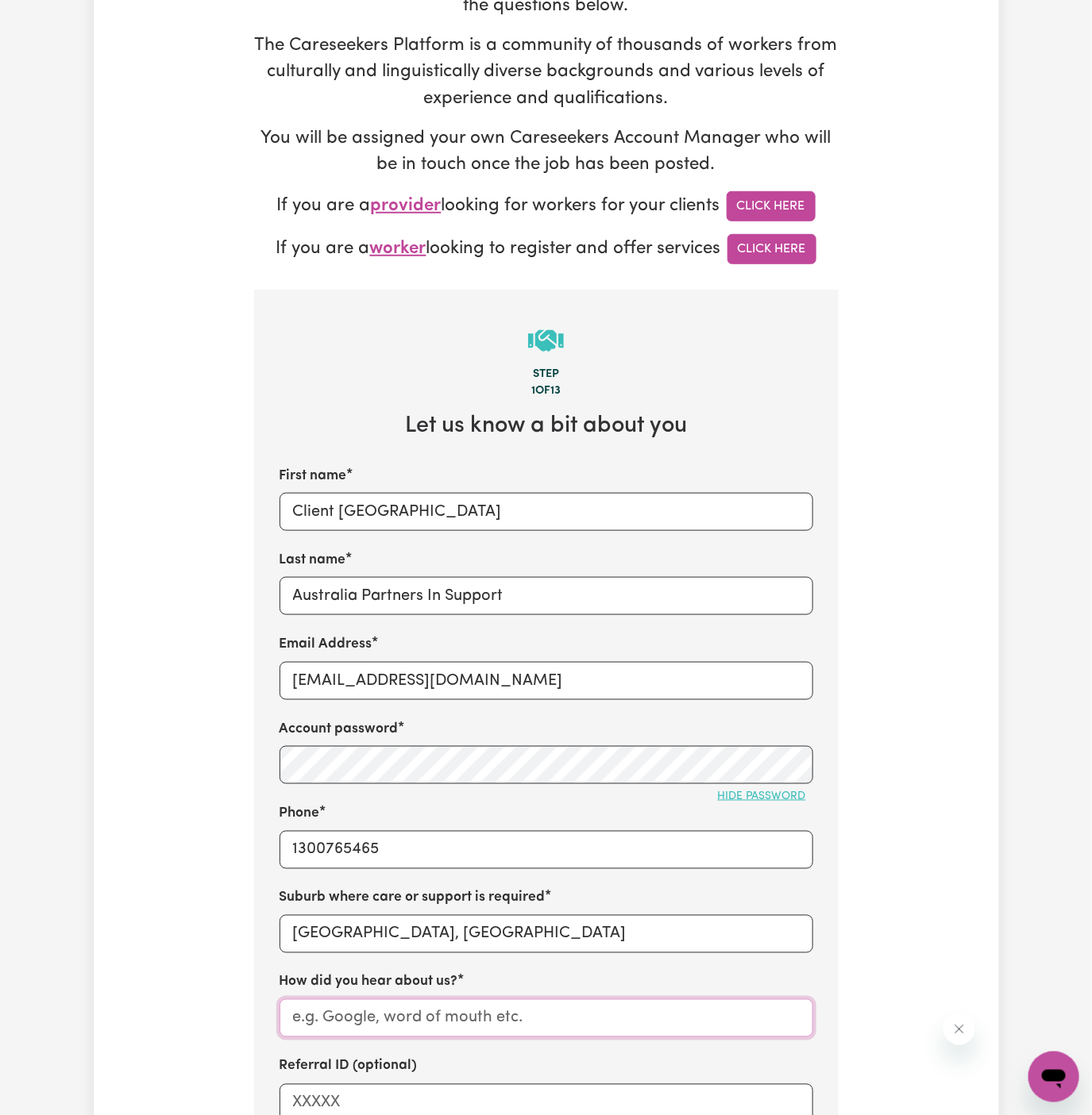
paste input "Australia Partners In Support"
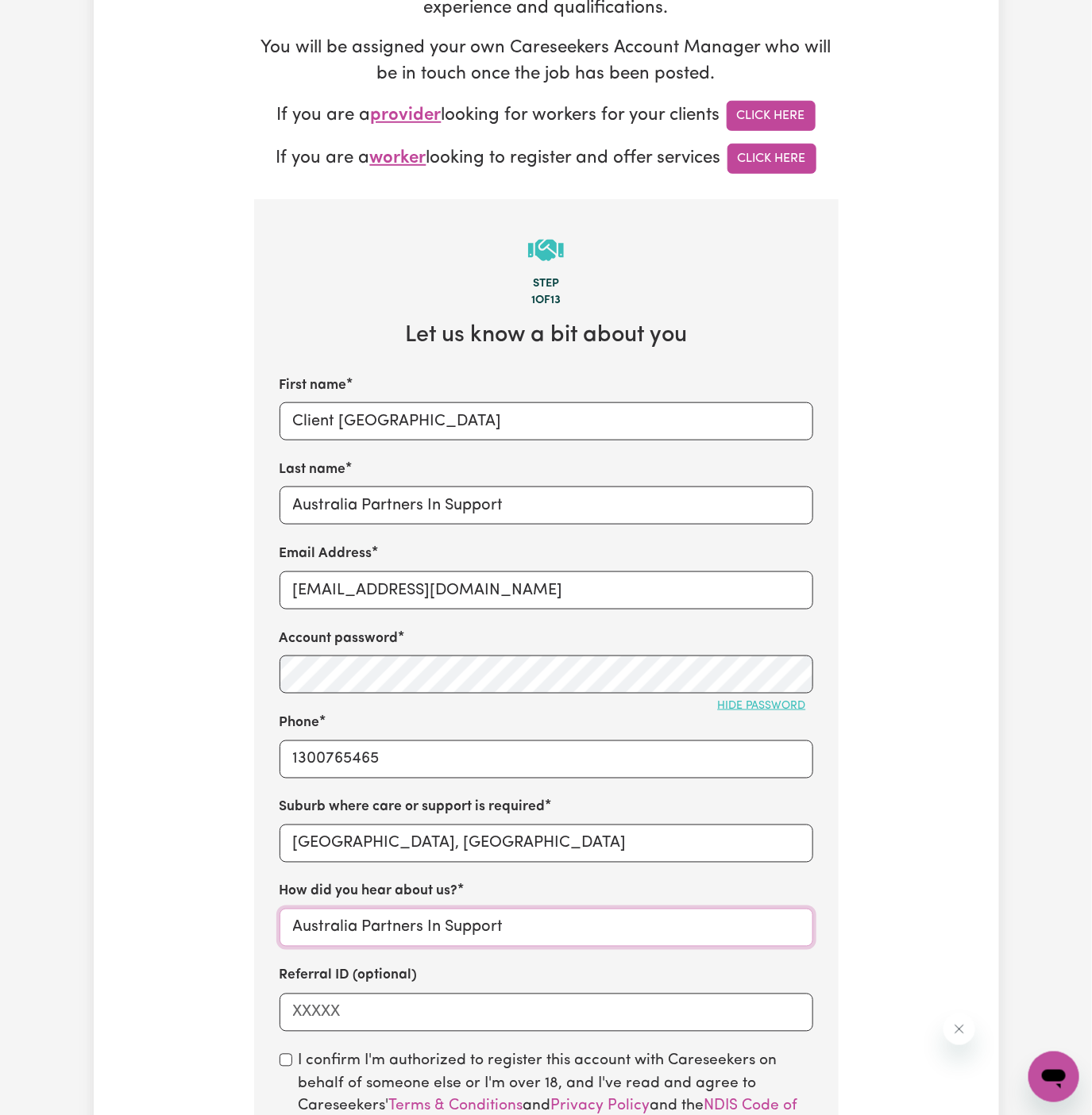
scroll to position [503, 0]
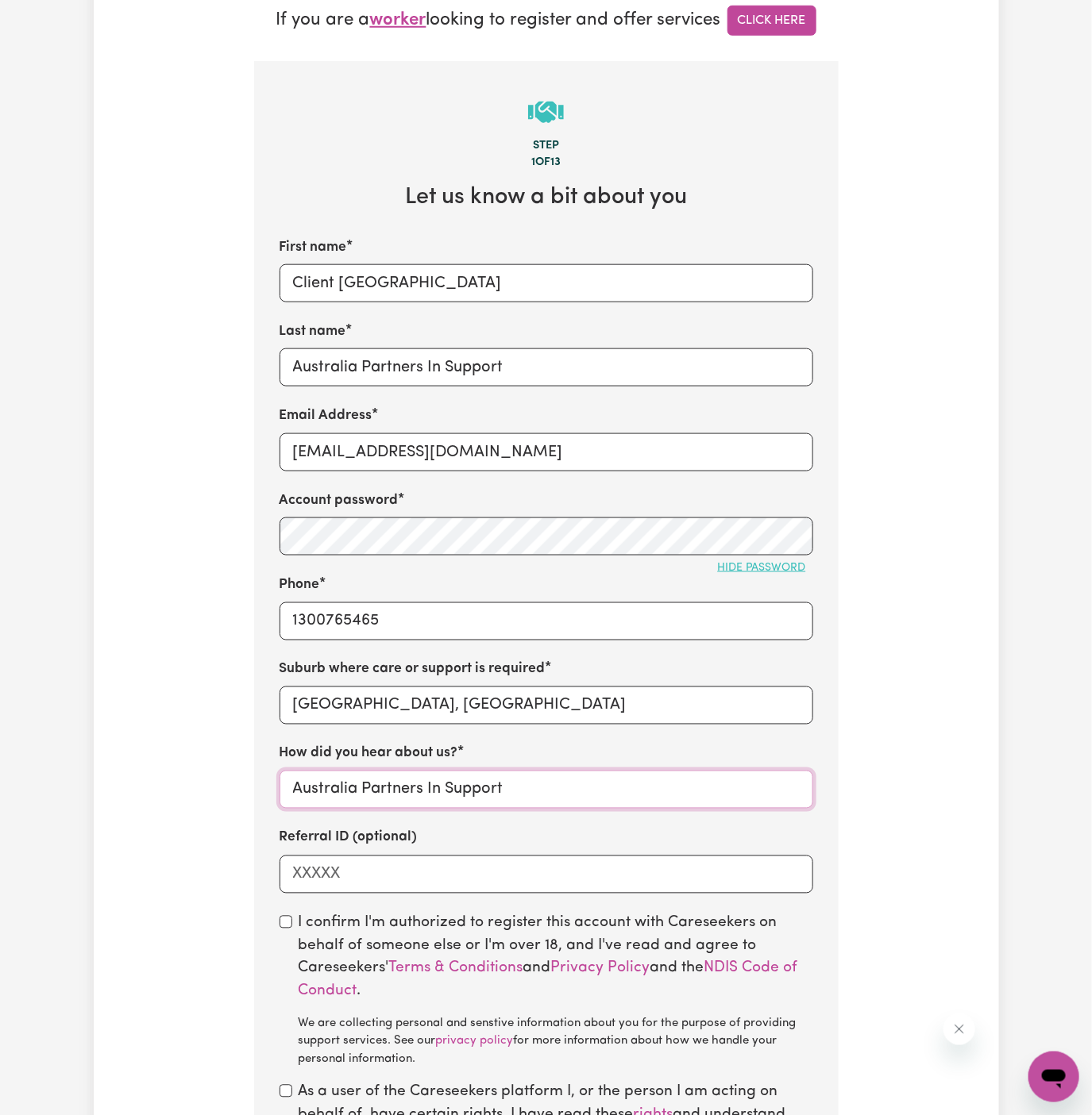
type input "Australia Partners In Support"
click at [292, 918] on div "I confirm I'm authorized to register this account with Careseekers on behalf of…" at bounding box center [546, 992] width 534 height 157
click at [280, 908] on section "Step 1 of 13 Let us know a bit about you First name Client [GEOGRAPHIC_DATA] La…" at bounding box center [546, 657] width 584 height 1193
click at [282, 913] on div "I confirm I'm authorized to register this account with Careseekers on behalf of…" at bounding box center [546, 992] width 534 height 157
click at [282, 916] on input "checkbox" at bounding box center [286, 923] width 13 height 13
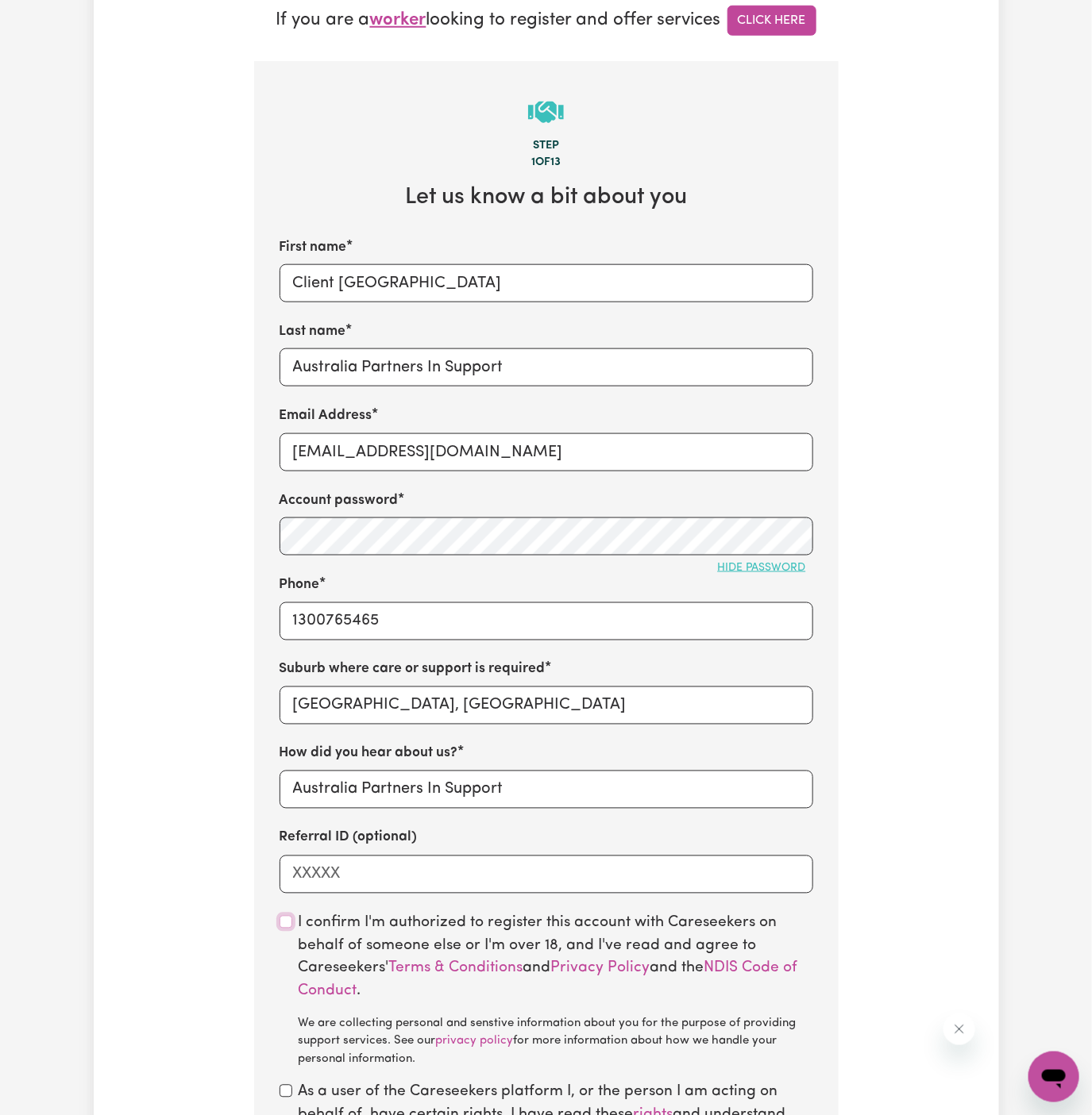
checkbox input "true"
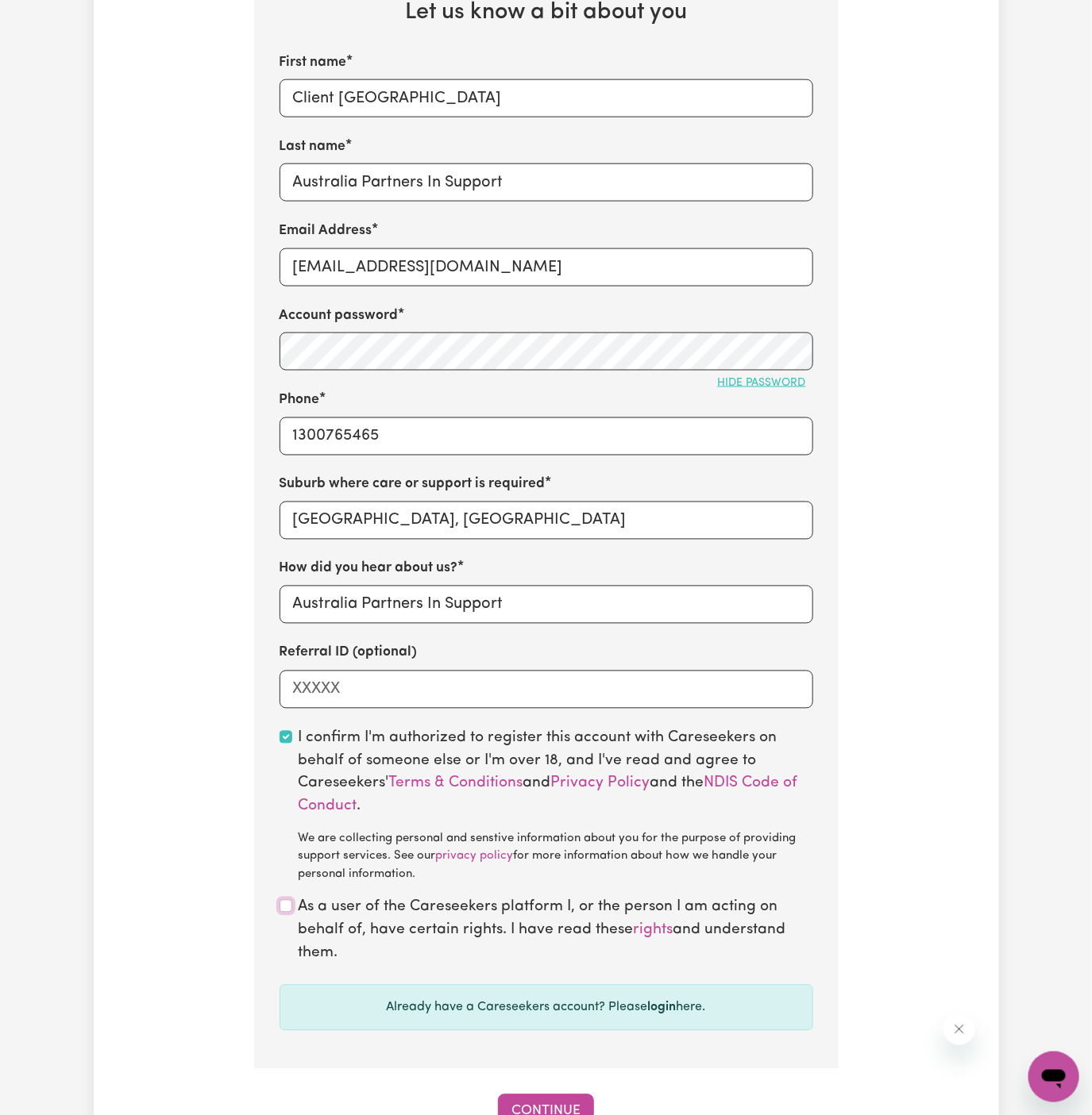
click at [284, 908] on input "checkbox" at bounding box center [286, 907] width 13 height 13
checkbox input "true"
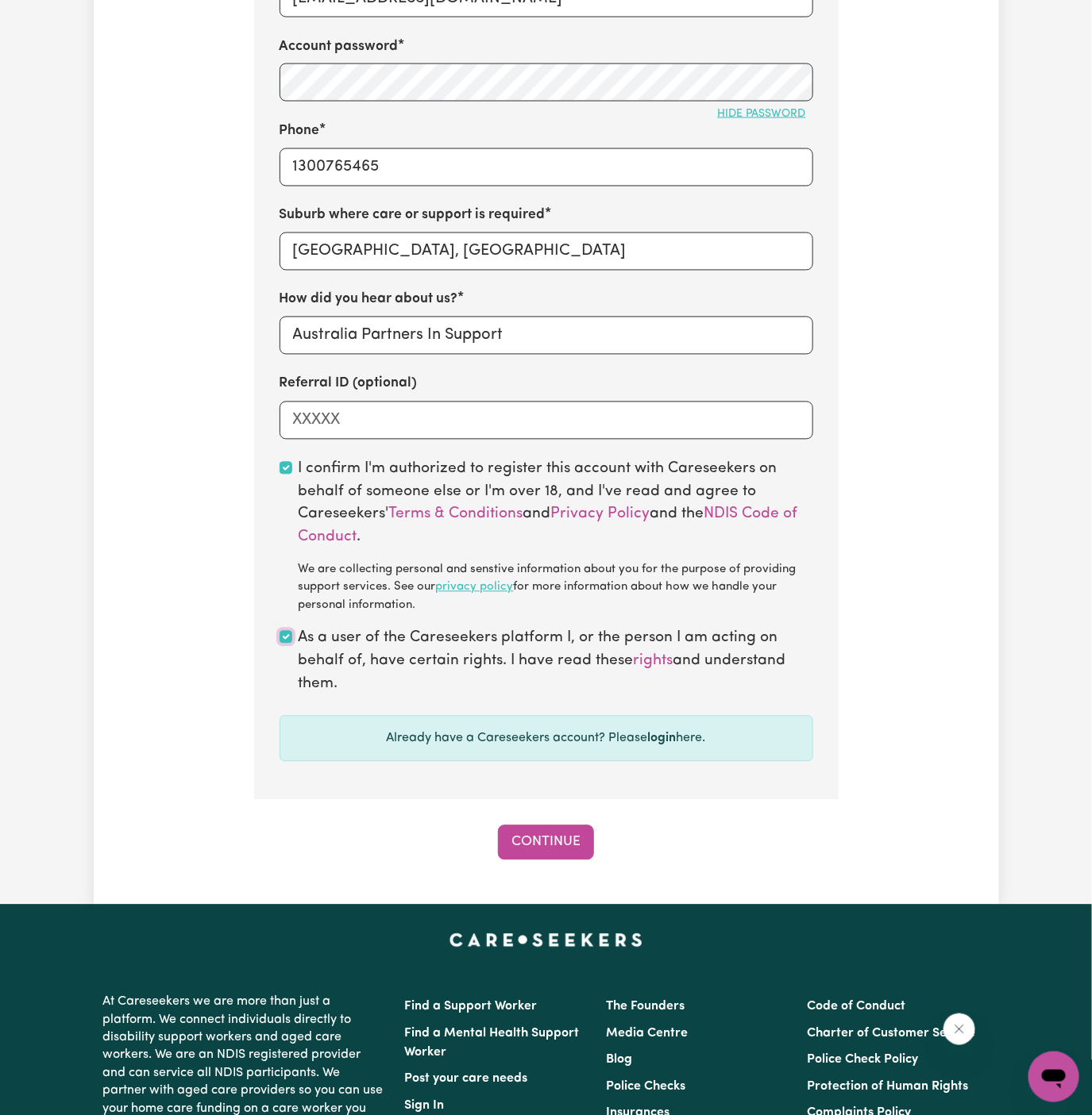
scroll to position [962, 0]
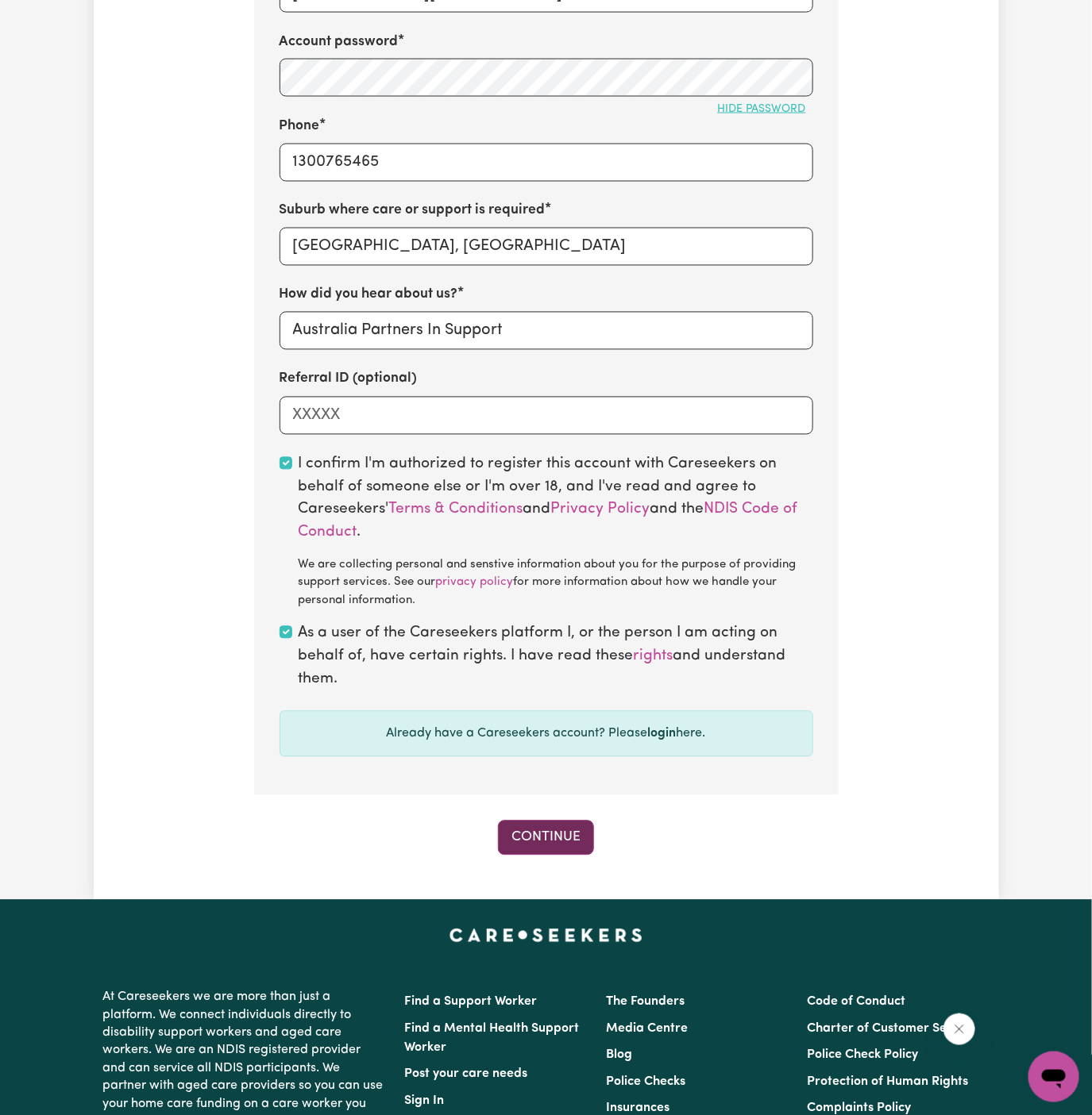
click at [563, 834] on button "Continue" at bounding box center [546, 838] width 96 height 35
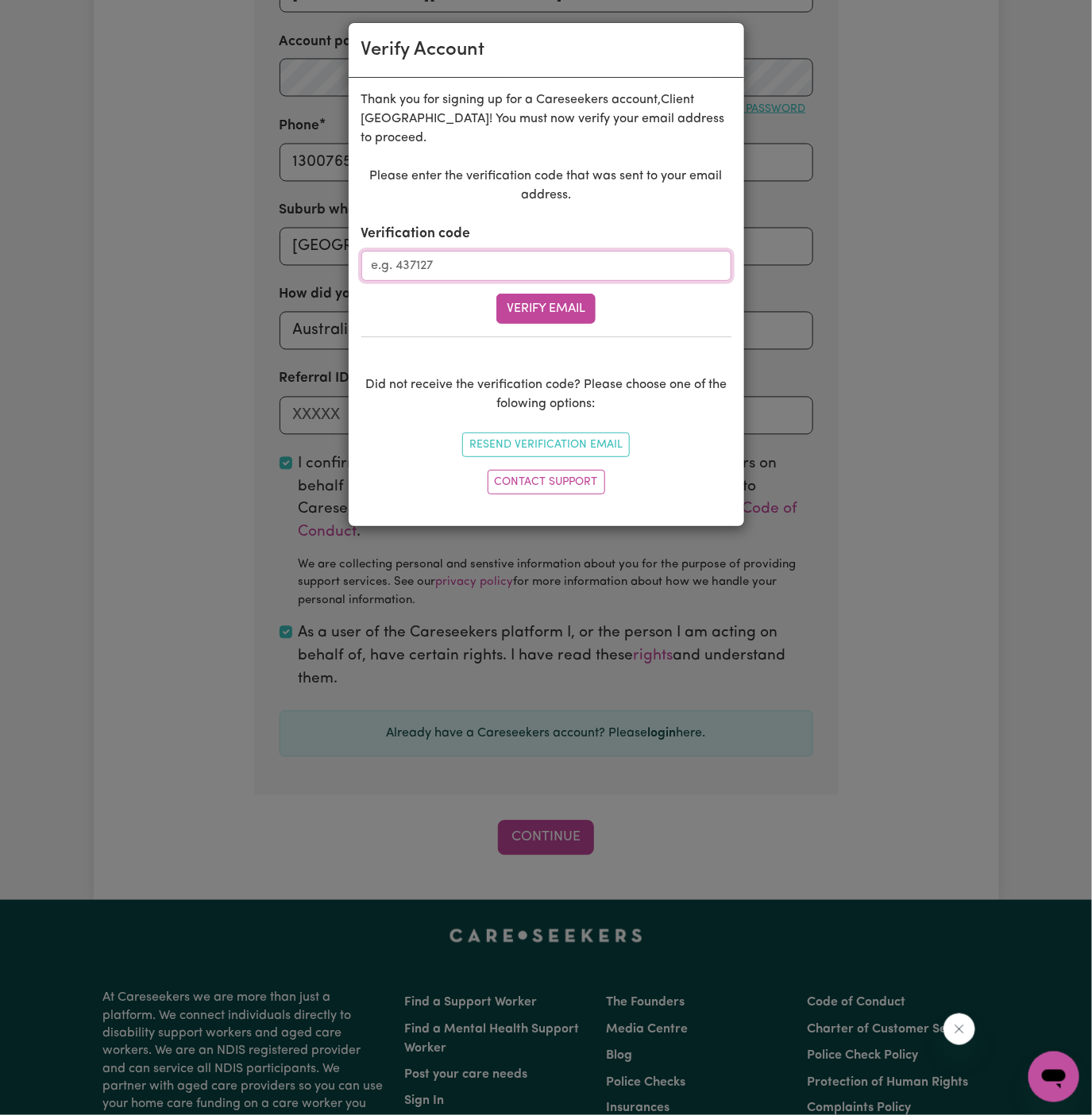
click at [466, 266] on input "Verification code" at bounding box center [546, 266] width 370 height 31
paste input "132495"
type input "132495"
click at [539, 304] on button "Verify Email" at bounding box center [545, 308] width 99 height 31
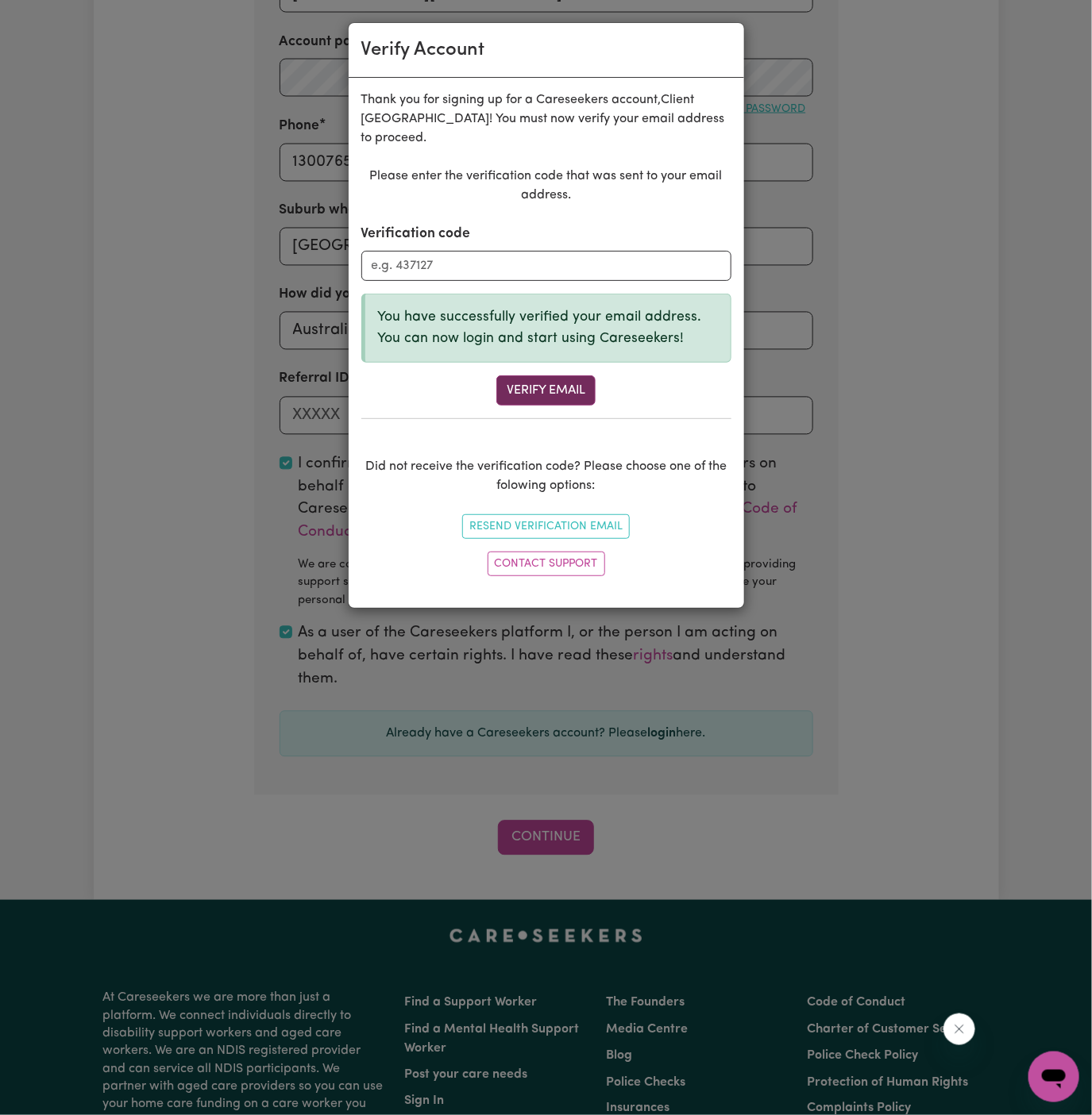
scroll to position [563, 0]
